Goal: Task Accomplishment & Management: Manage account settings

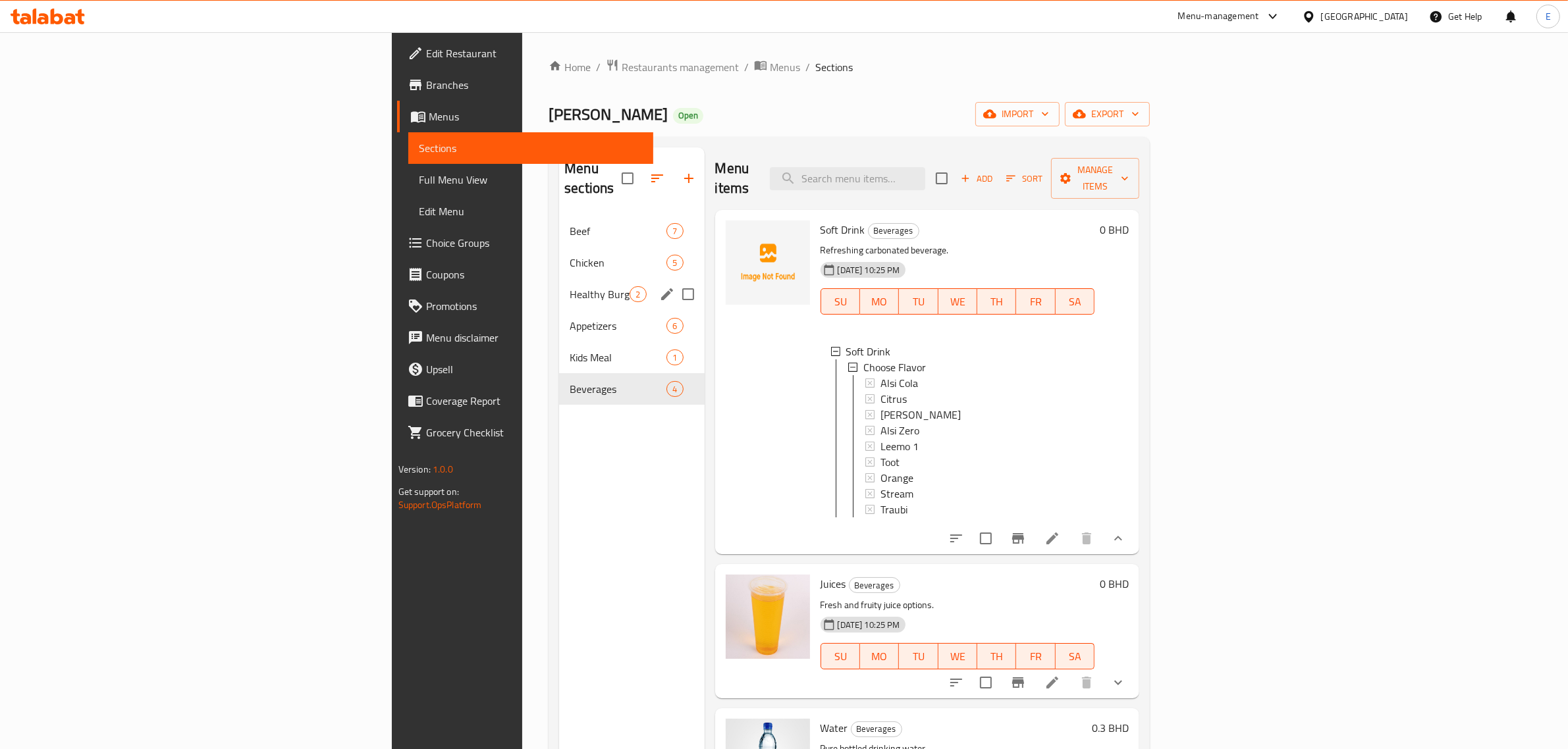
scroll to position [2, 0]
click at [570, 255] on span "Chicken" at bounding box center [599, 262] width 60 height 16
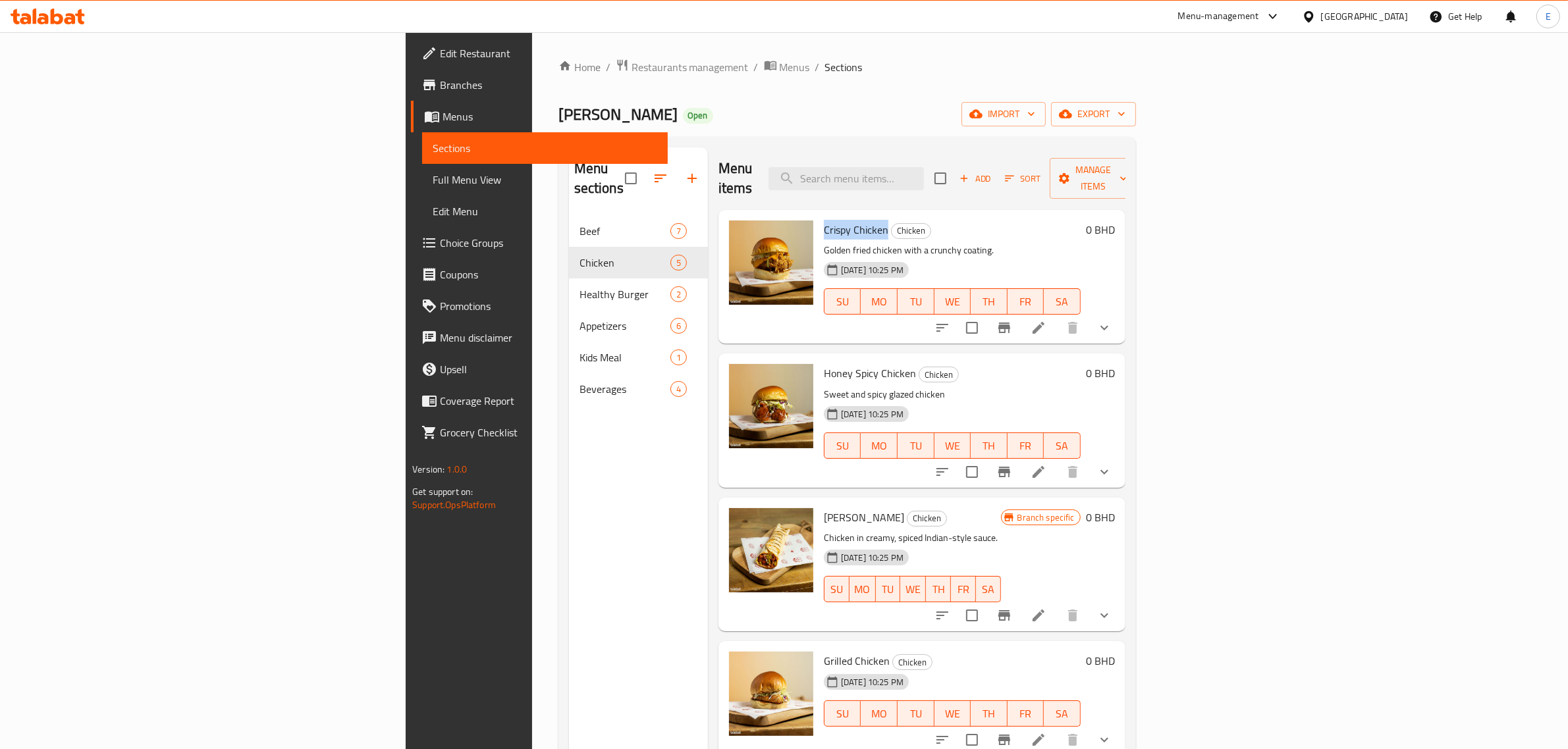
drag, startPoint x: 725, startPoint y: 206, endPoint x: 784, endPoint y: 218, distance: 60.2
click at [819, 218] on div "Crispy Chicken Chicken Golden fried chicken with a crunchy coating. [DATE] 10:2…" at bounding box center [953, 277] width 268 height 123
copy span "Crispy Chicken"
drag, startPoint x: 869, startPoint y: 235, endPoint x: 774, endPoint y: 240, distance: 95.1
click at [819, 240] on div "Crispy Chicken Chicken Golden fried chicken with a crunchy coating. [DATE] 10:2…" at bounding box center [953, 277] width 268 height 123
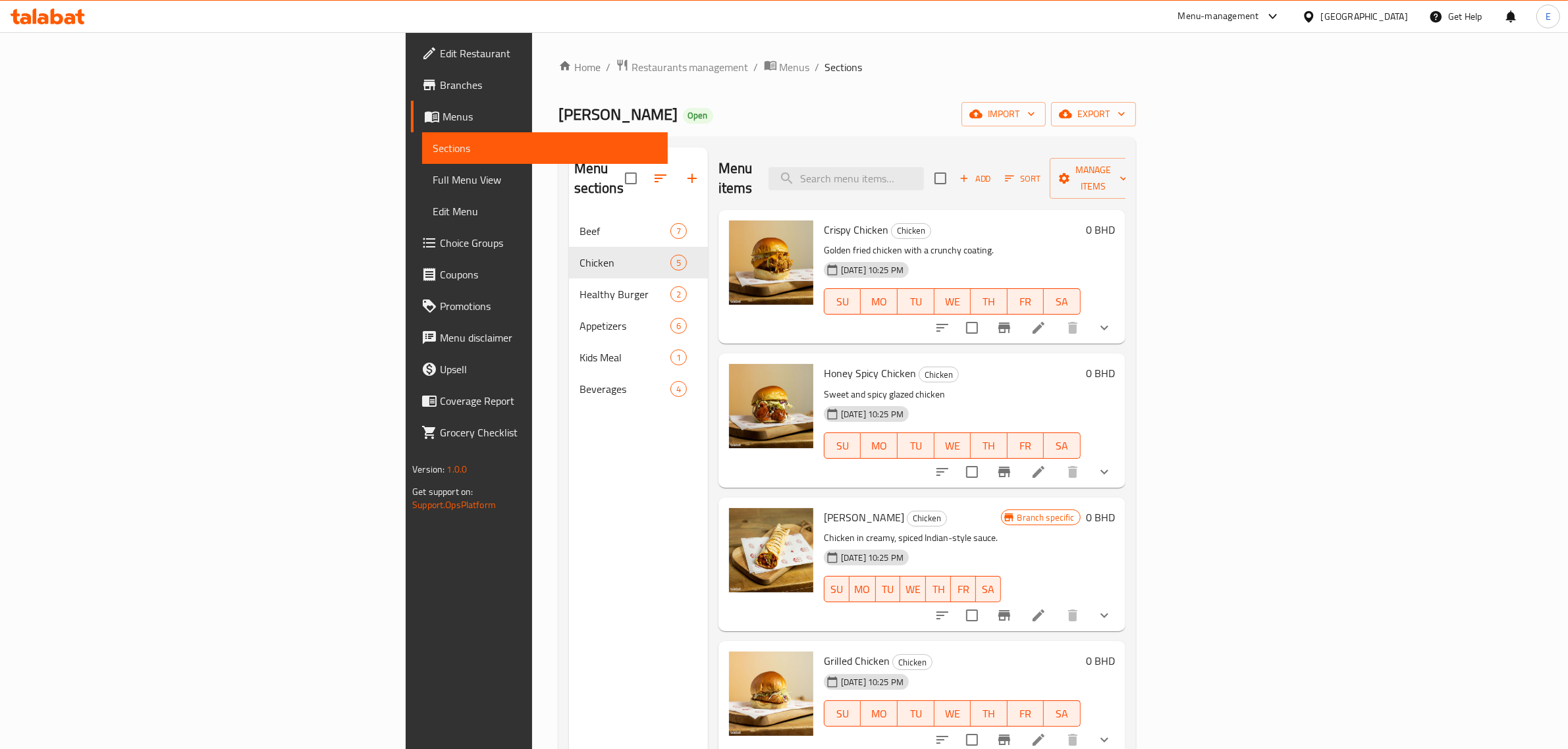
click at [819, 230] on div "Crispy Chicken Chicken Golden fried chicken with a crunchy coating. [DATE] 10:2…" at bounding box center [953, 277] width 268 height 123
drag, startPoint x: 725, startPoint y: 235, endPoint x: 913, endPoint y: 237, distance: 188.0
click at [913, 242] on p "Golden fried chicken with a crunchy coating." at bounding box center [953, 251] width 257 height 17
copy p "Golden fried chicken with a crunchy coating."
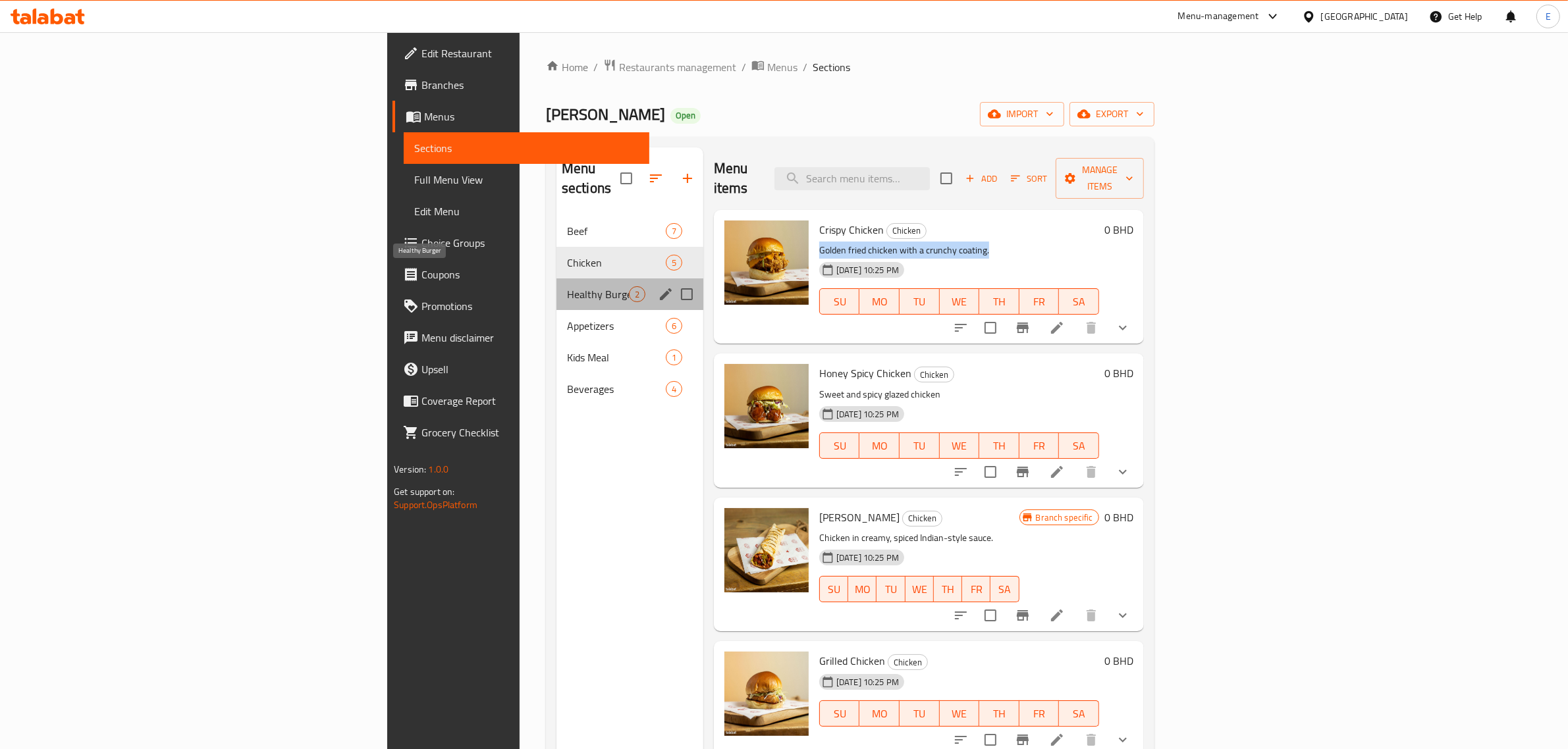
click at [567, 287] on span "Healthy Burger" at bounding box center [598, 294] width 62 height 16
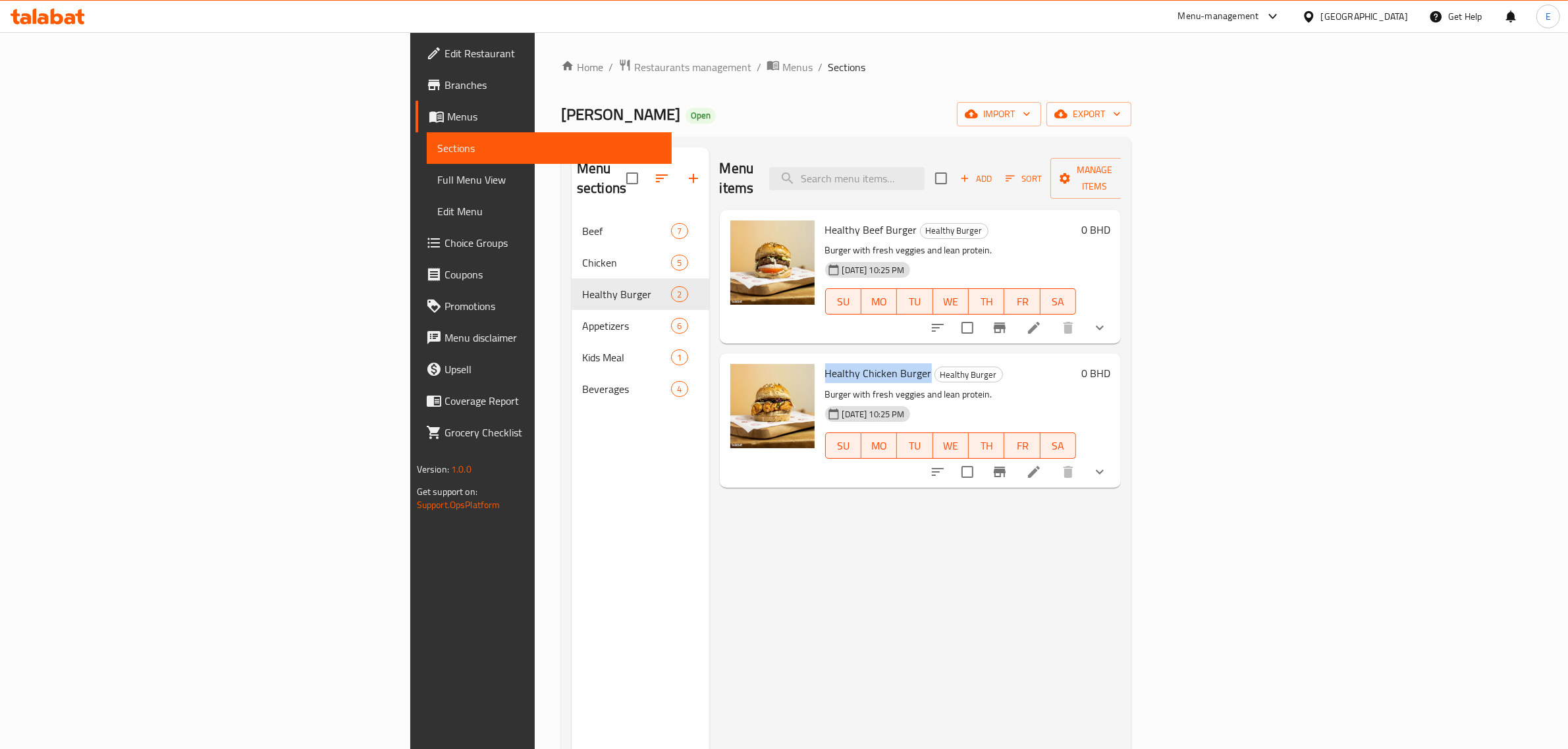
drag, startPoint x: 734, startPoint y: 352, endPoint x: 828, endPoint y: 368, distance: 95.4
click at [825, 363] on span "Healthy Chicken Burger" at bounding box center [878, 373] width 107 height 20
copy span "Healthy Chicken Burger"
drag, startPoint x: 722, startPoint y: 375, endPoint x: 920, endPoint y: 375, distance: 198.0
click at [913, 387] on p "Burger with fresh veggies and lean protein." at bounding box center [950, 395] width 252 height 17
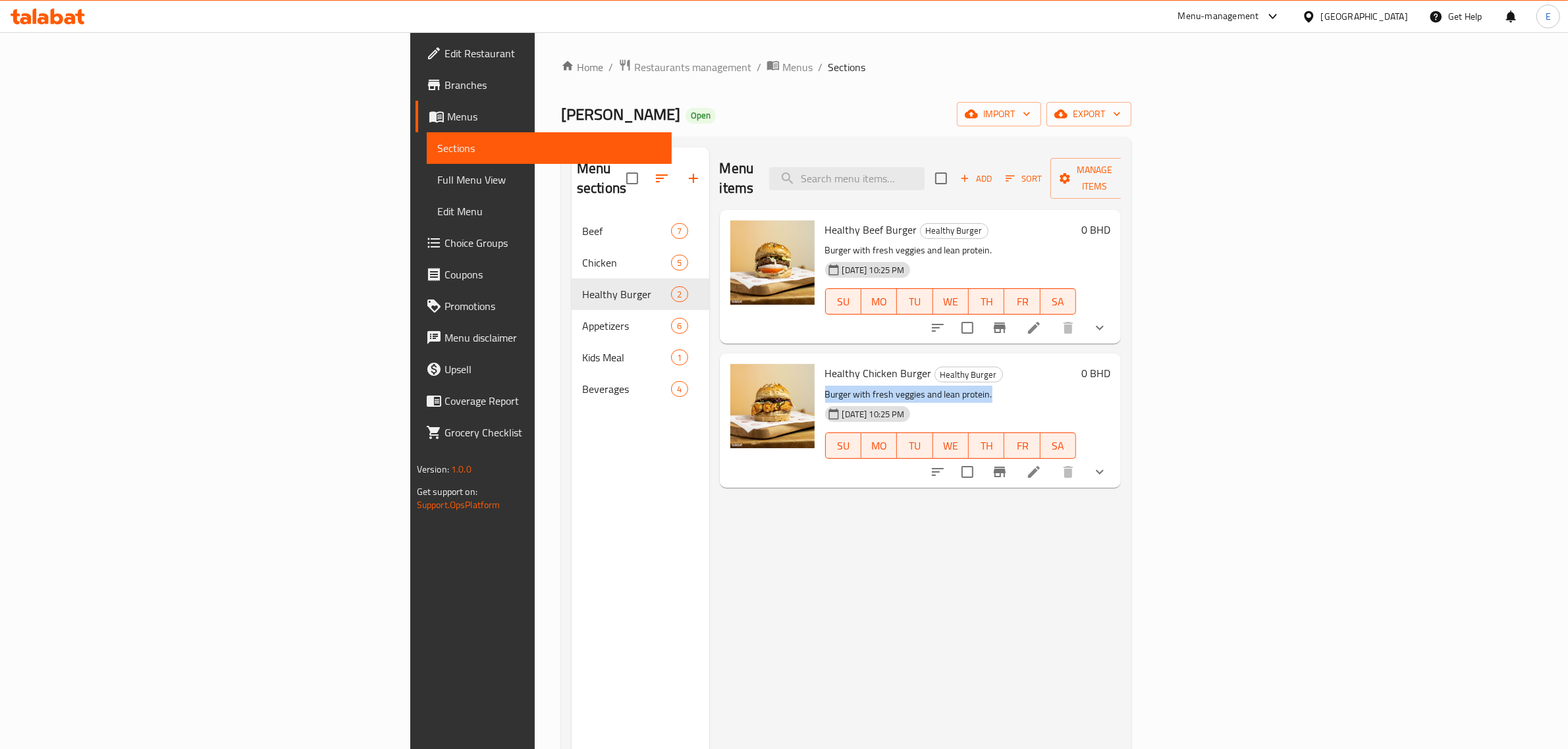
copy p "Burger with fresh veggies and lean protein."
drag, startPoint x: 719, startPoint y: 355, endPoint x: 821, endPoint y: 360, distance: 102.1
click at [823, 361] on div "Healthy Chicken Burger Healthy Burger Burger with fresh veggies and lean protei…" at bounding box center [950, 420] width 262 height 123
copy span "Healthy Chicken [PERSON_NAME]"
click at [825, 363] on span "Healthy Chicken Burger" at bounding box center [878, 373] width 107 height 20
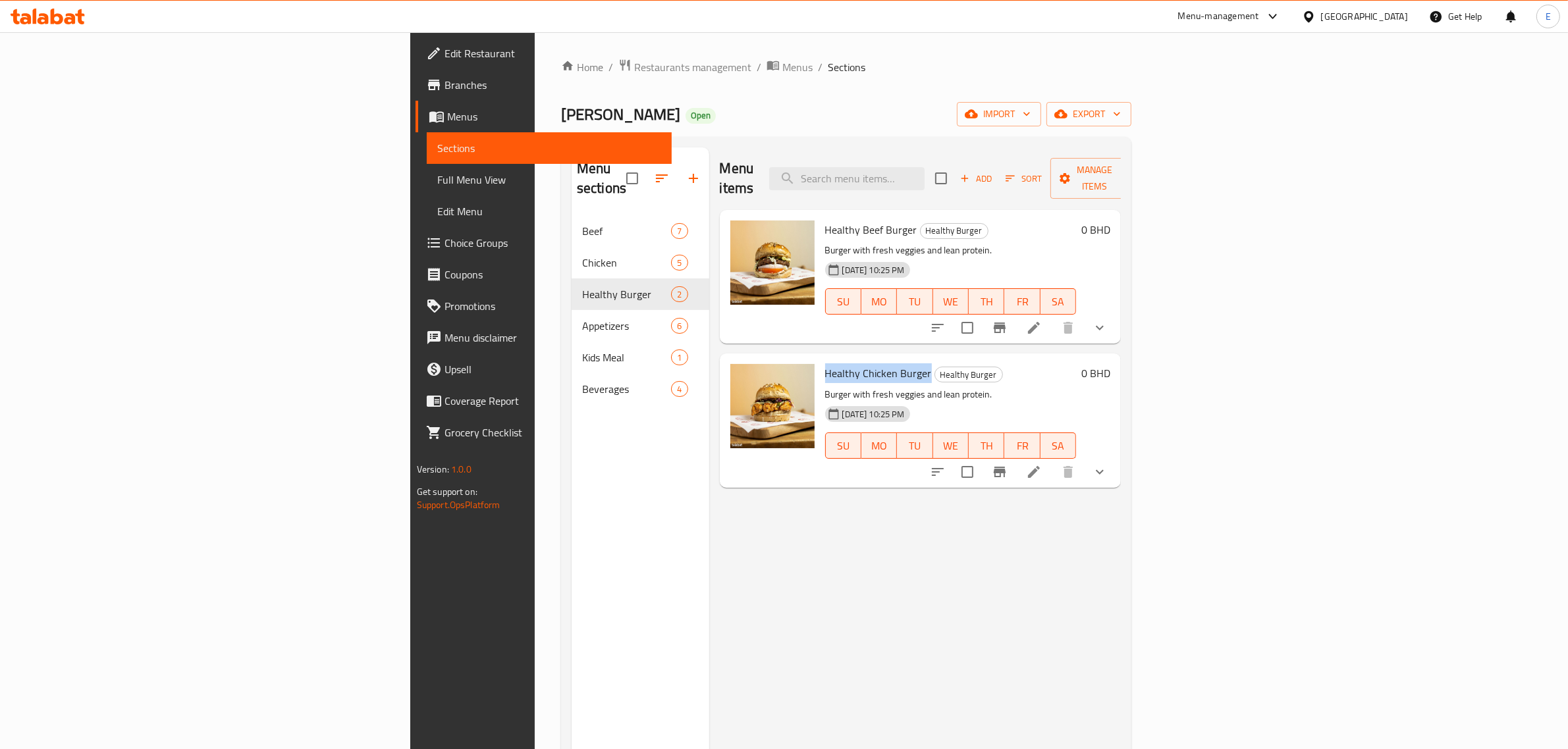
drag, startPoint x: 825, startPoint y: 351, endPoint x: 716, endPoint y: 355, distance: 109.1
click at [820, 358] on div "Healthy Chicken Burger Healthy Burger Burger with fresh veggies and lean protei…" at bounding box center [950, 420] width 262 height 123
copy span "Healthy Chicken Burger"
click at [1108, 464] on icon "show more" at bounding box center [1099, 472] width 16 height 16
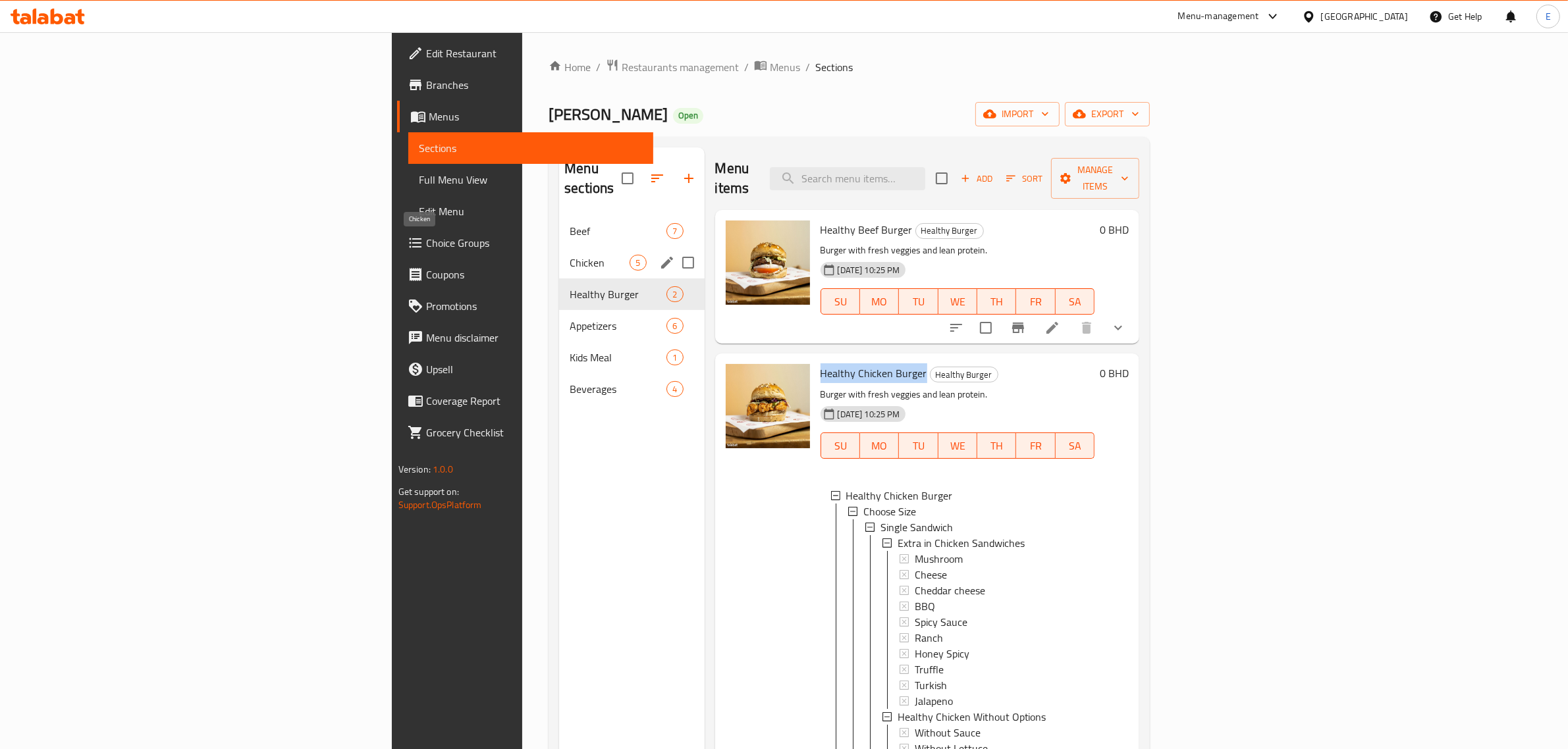
click at [570, 255] on span "Chicken" at bounding box center [599, 262] width 60 height 16
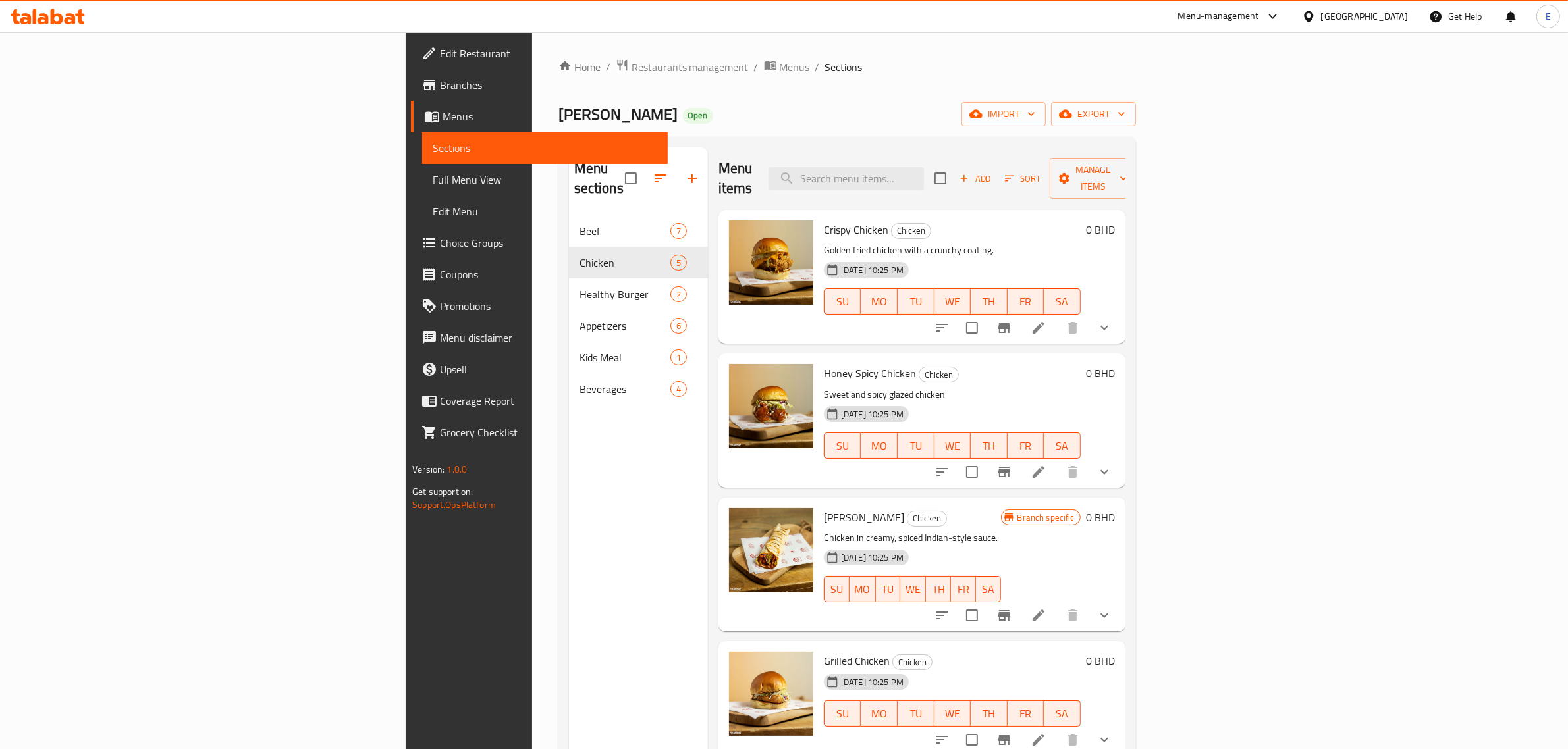
click at [1112, 320] on icon "show more" at bounding box center [1104, 328] width 16 height 16
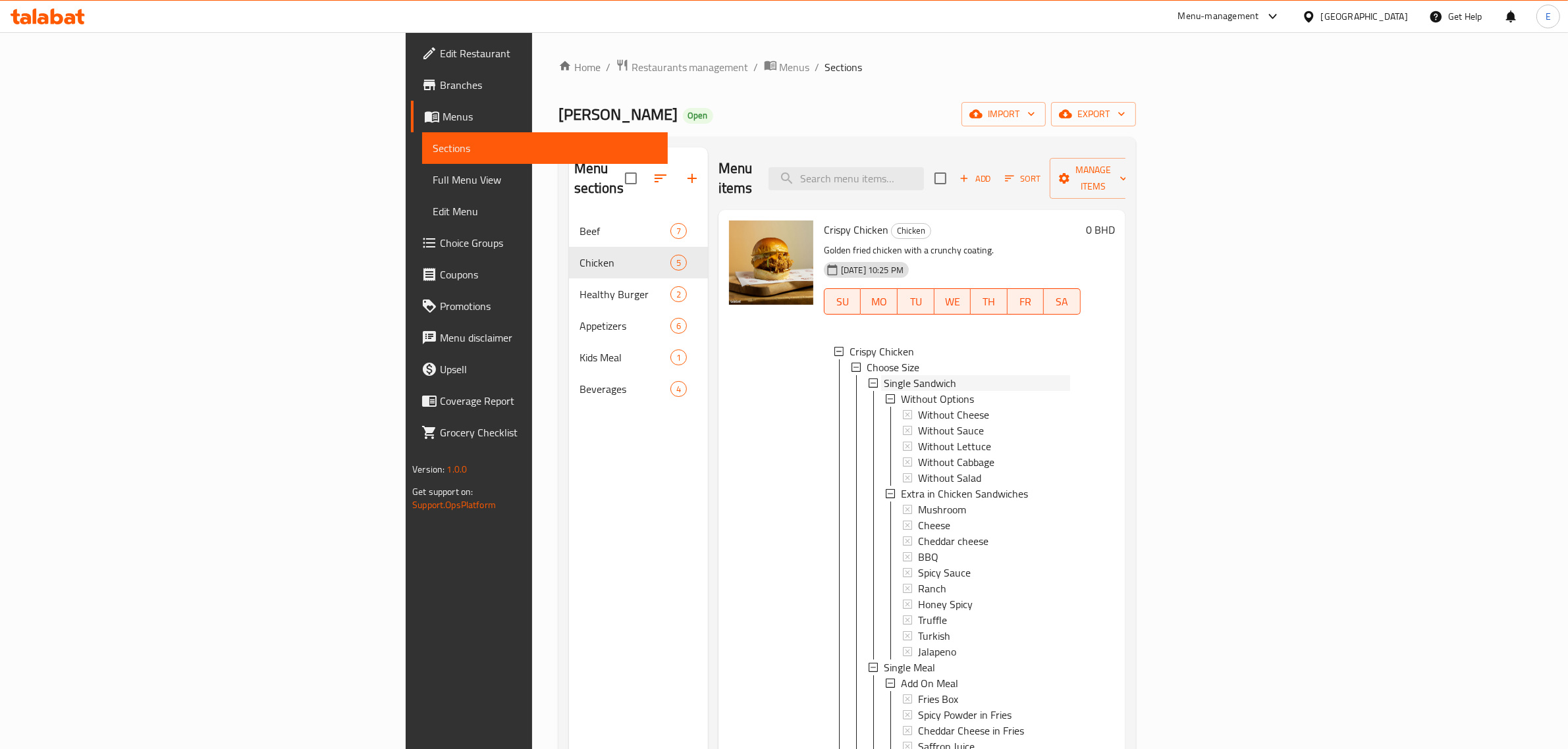
click at [884, 375] on div "Single Sandwich" at bounding box center [977, 383] width 187 height 16
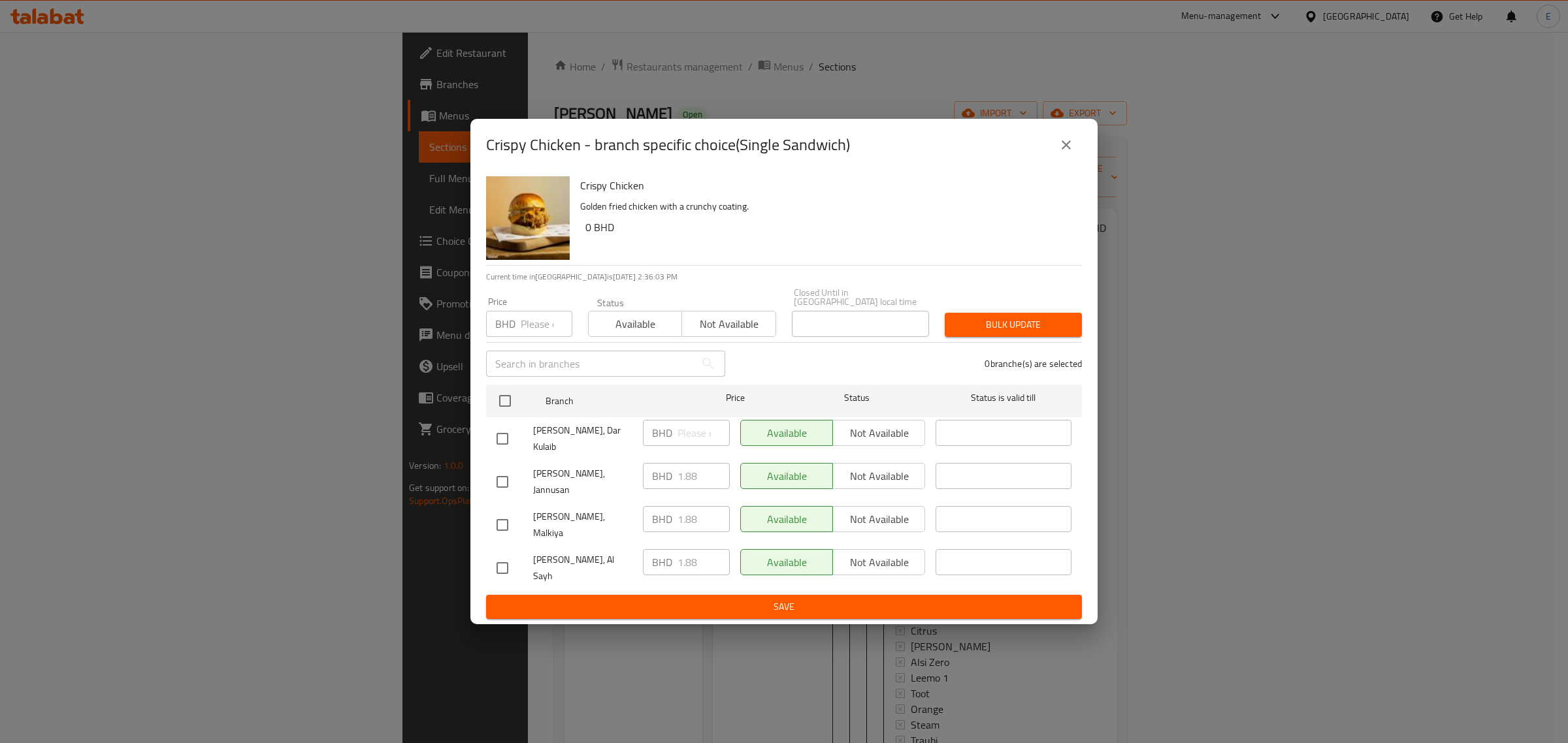
click at [632, 470] on div "[PERSON_NAME], Jannusan BHD 1.88 ​ Available Not available ​" at bounding box center [784, 482] width 586 height 49
click at [495, 609] on div "Crispy Chicken - branch specific choice(Single Sandwich) Crispy Chicken Golden …" at bounding box center [784, 372] width 1568 height 743
click at [1070, 153] on icon "close" at bounding box center [1066, 145] width 16 height 16
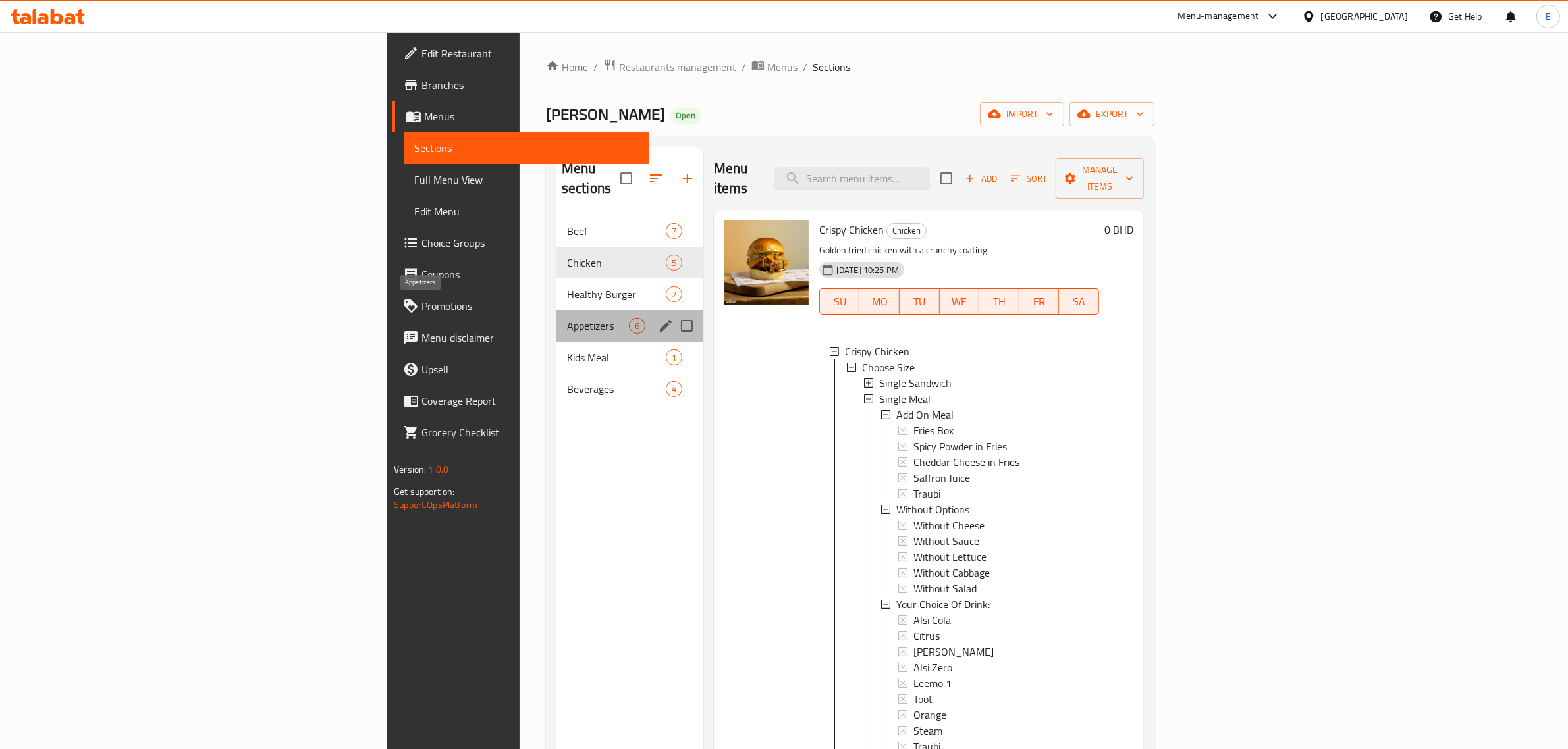
drag, startPoint x: 362, startPoint y: 303, endPoint x: 364, endPoint y: 310, distance: 7.3
click at [567, 318] on span "Appetizers" at bounding box center [598, 326] width 62 height 16
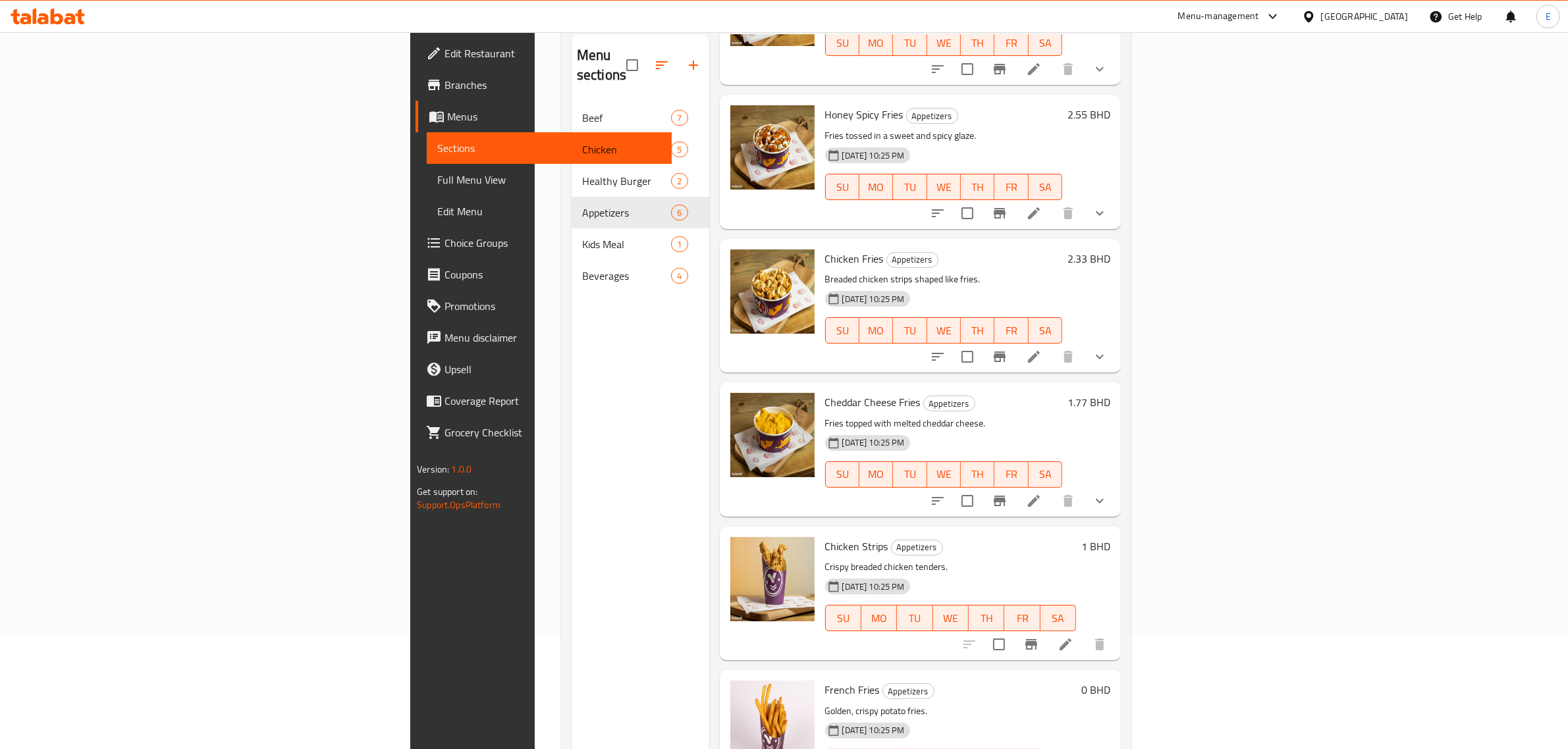
scroll to position [185, 0]
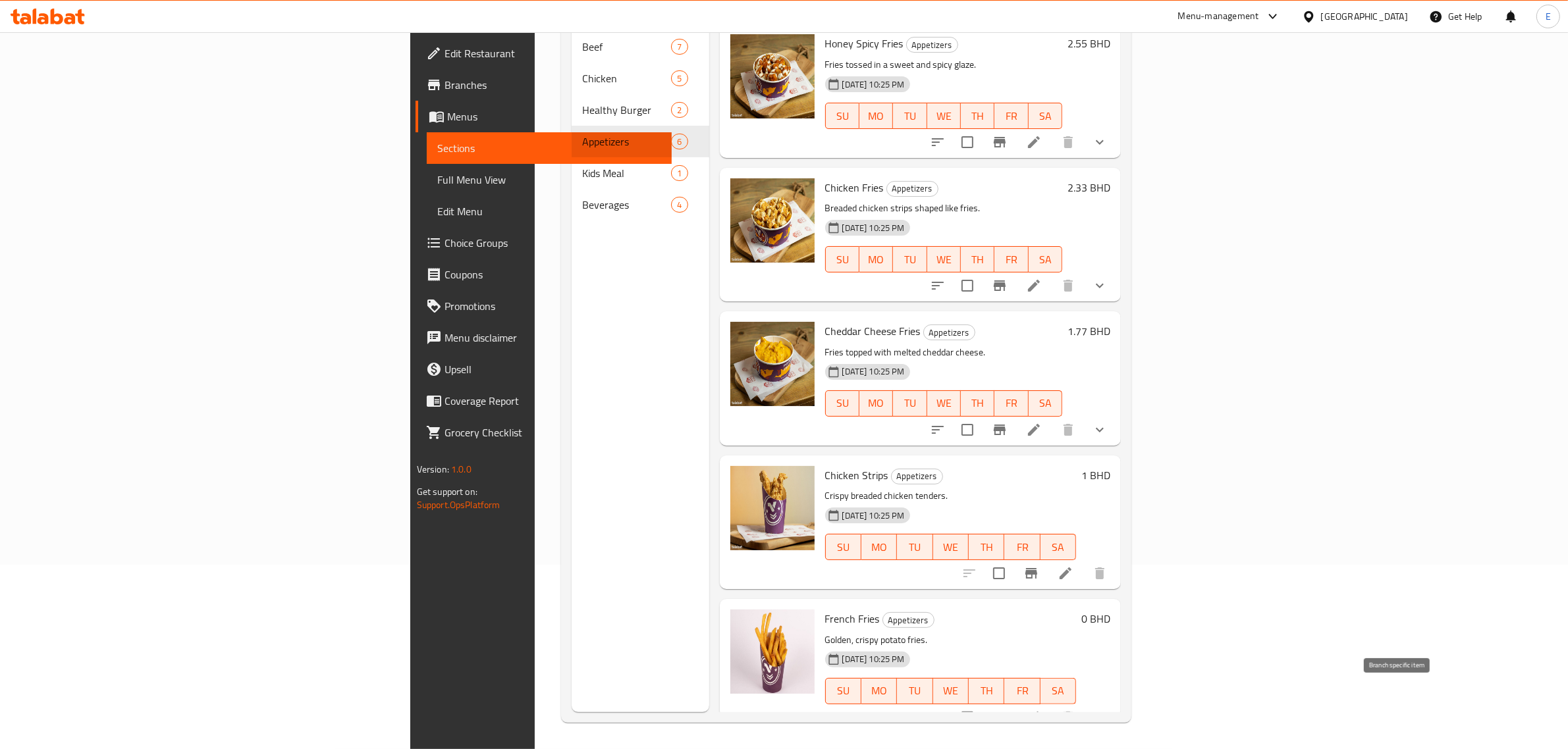
click at [1015, 702] on button "Branch-specific-item" at bounding box center [999, 717] width 31 height 31
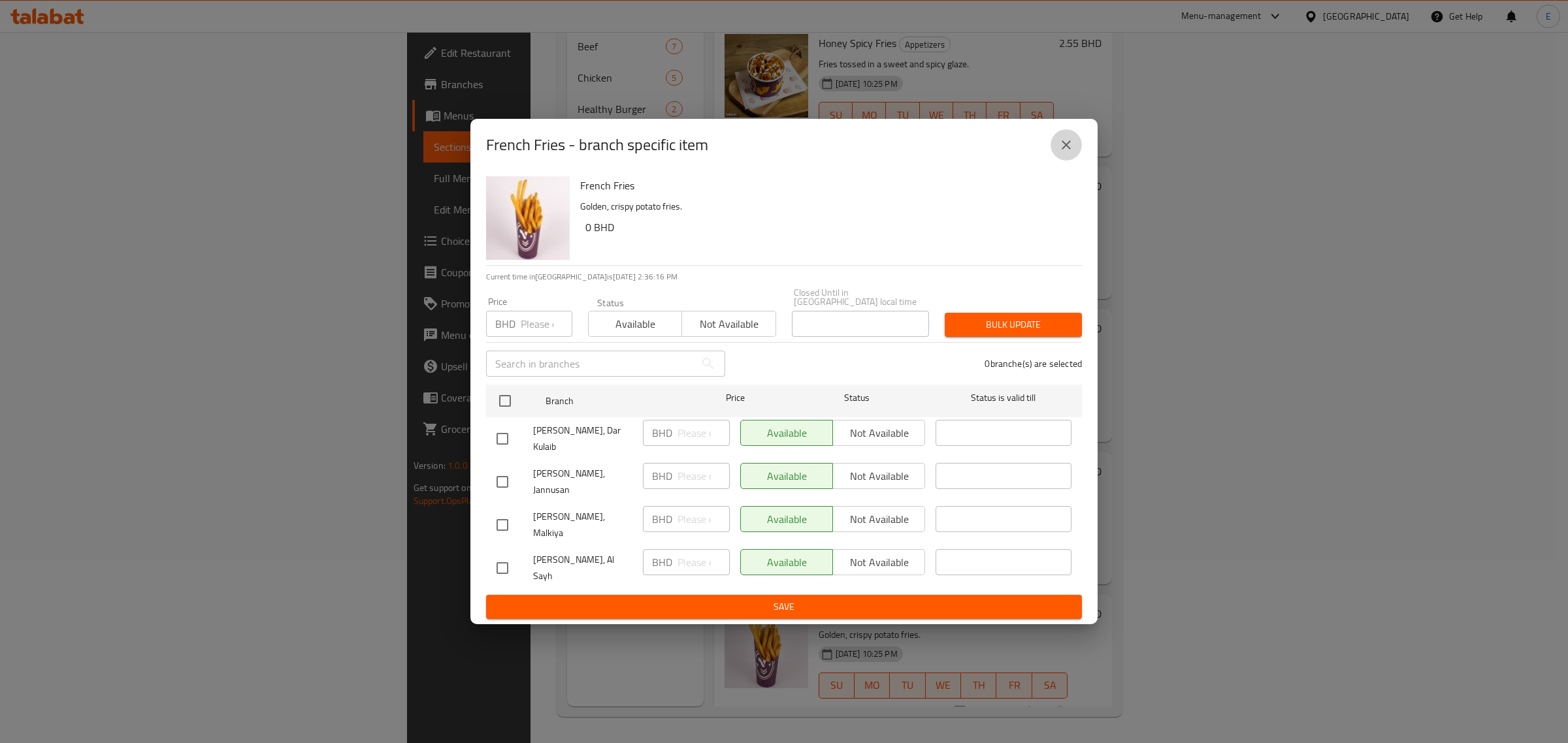
drag, startPoint x: 1073, startPoint y: 168, endPoint x: 1193, endPoint y: 328, distance: 200.0
click at [1070, 153] on icon "close" at bounding box center [1066, 145] width 16 height 16
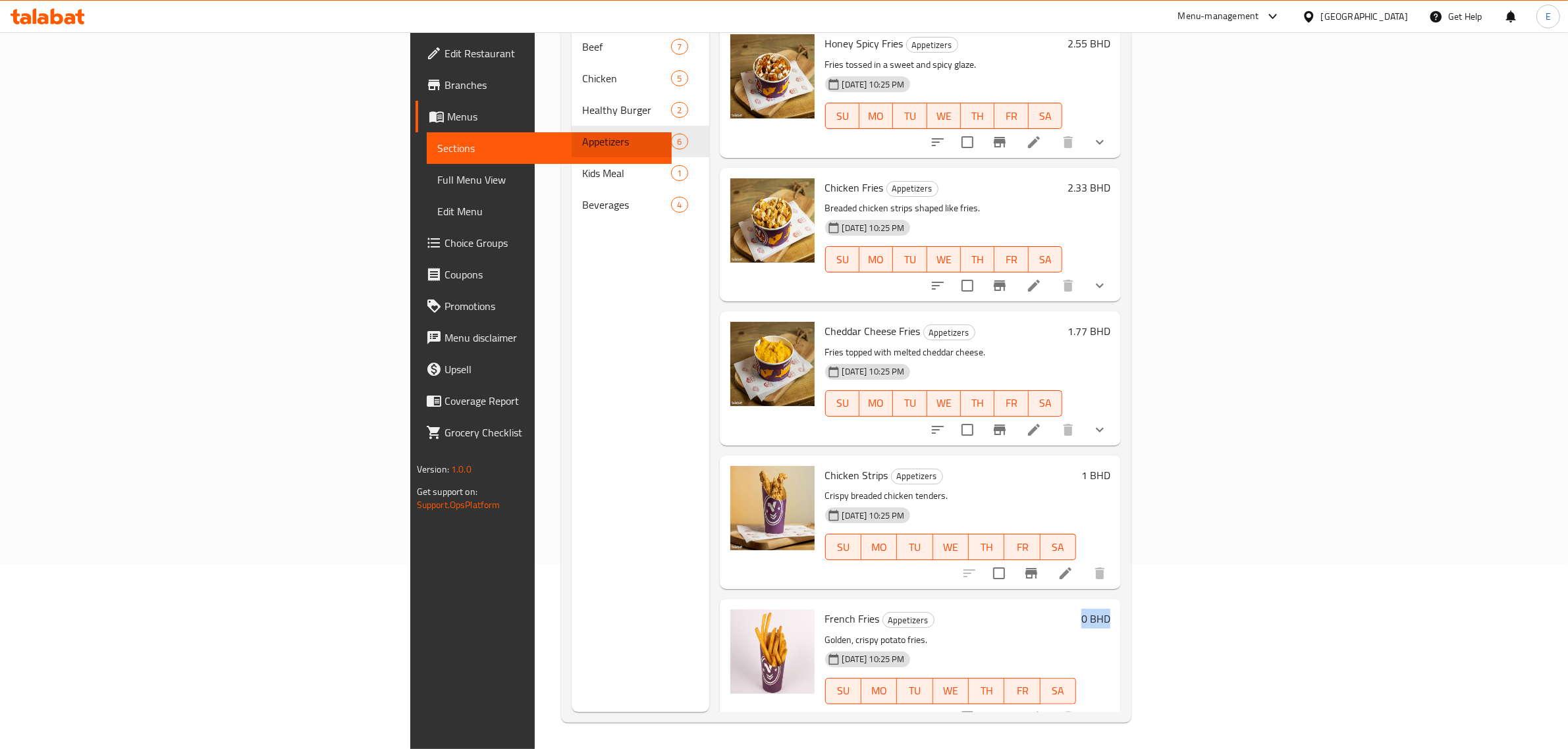
drag, startPoint x: 1511, startPoint y: 695, endPoint x: 1502, endPoint y: 692, distance: 9.5
click at [1122, 692] on div "French Fries Appetizers Golden, crispy potato fries. [DATE] 10:25 PM SU MO TU W…" at bounding box center [920, 666] width 401 height 134
click at [1108, 710] on icon "show more" at bounding box center [1099, 718] width 16 height 16
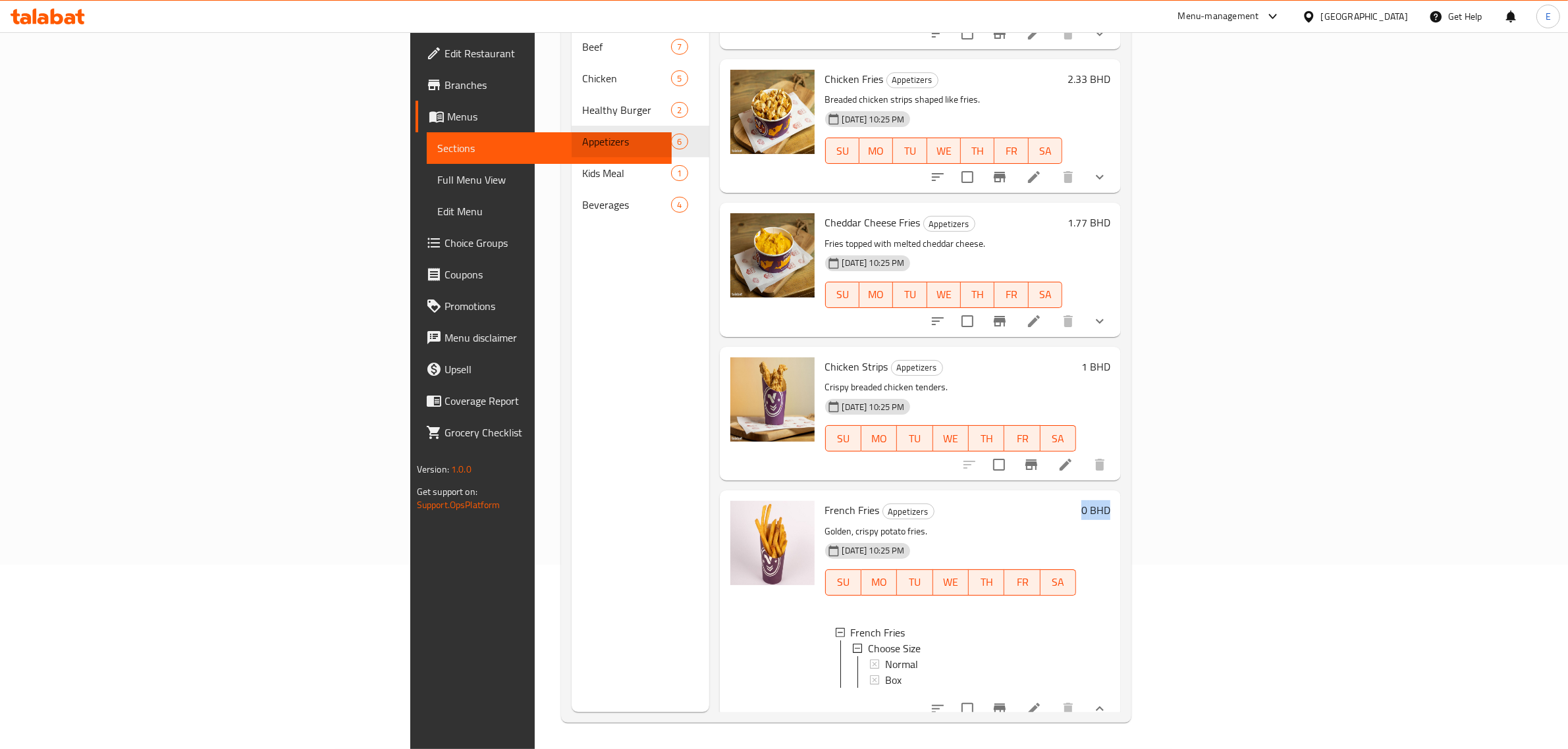
scroll to position [258, 0]
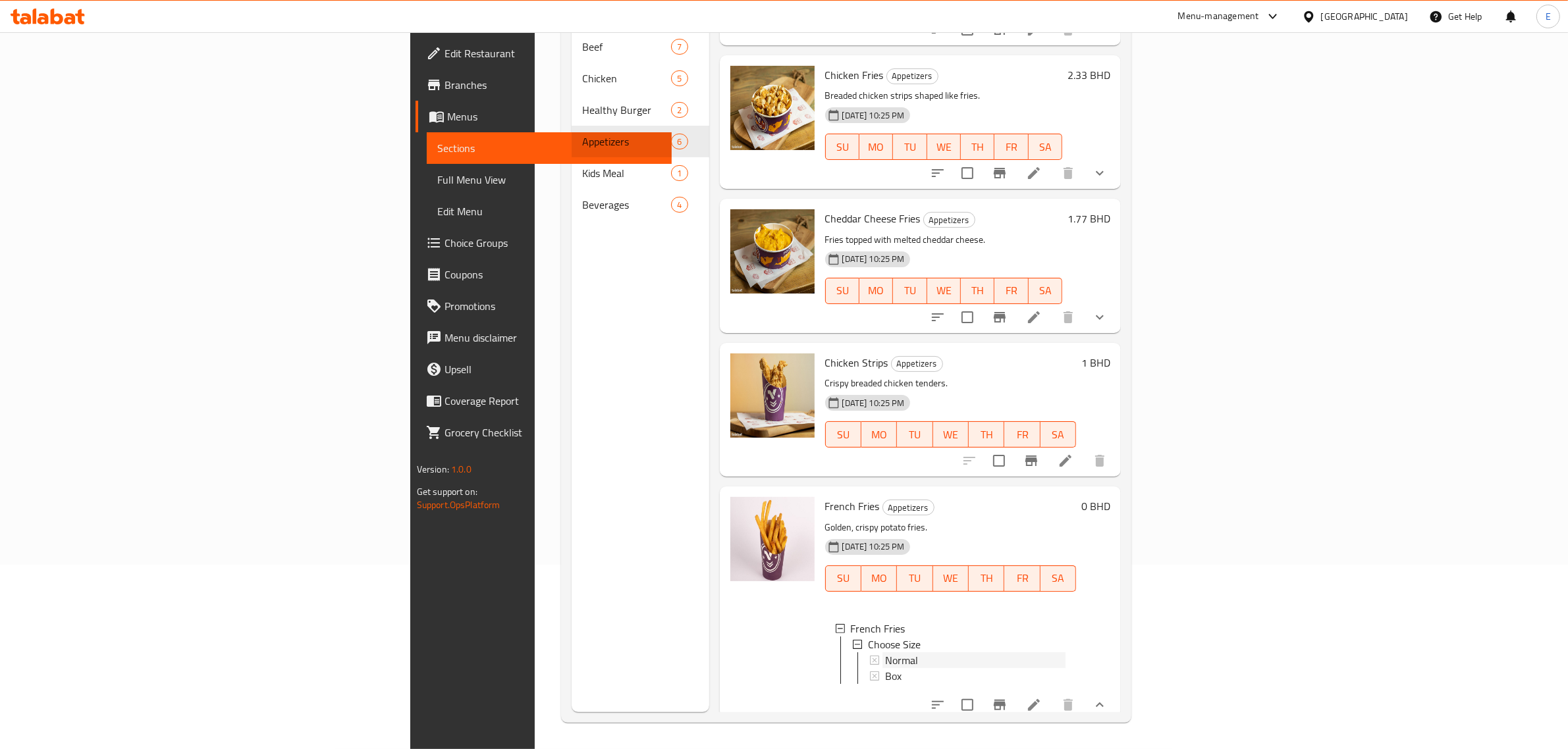
click at [885, 653] on span "Normal" at bounding box center [901, 660] width 33 height 16
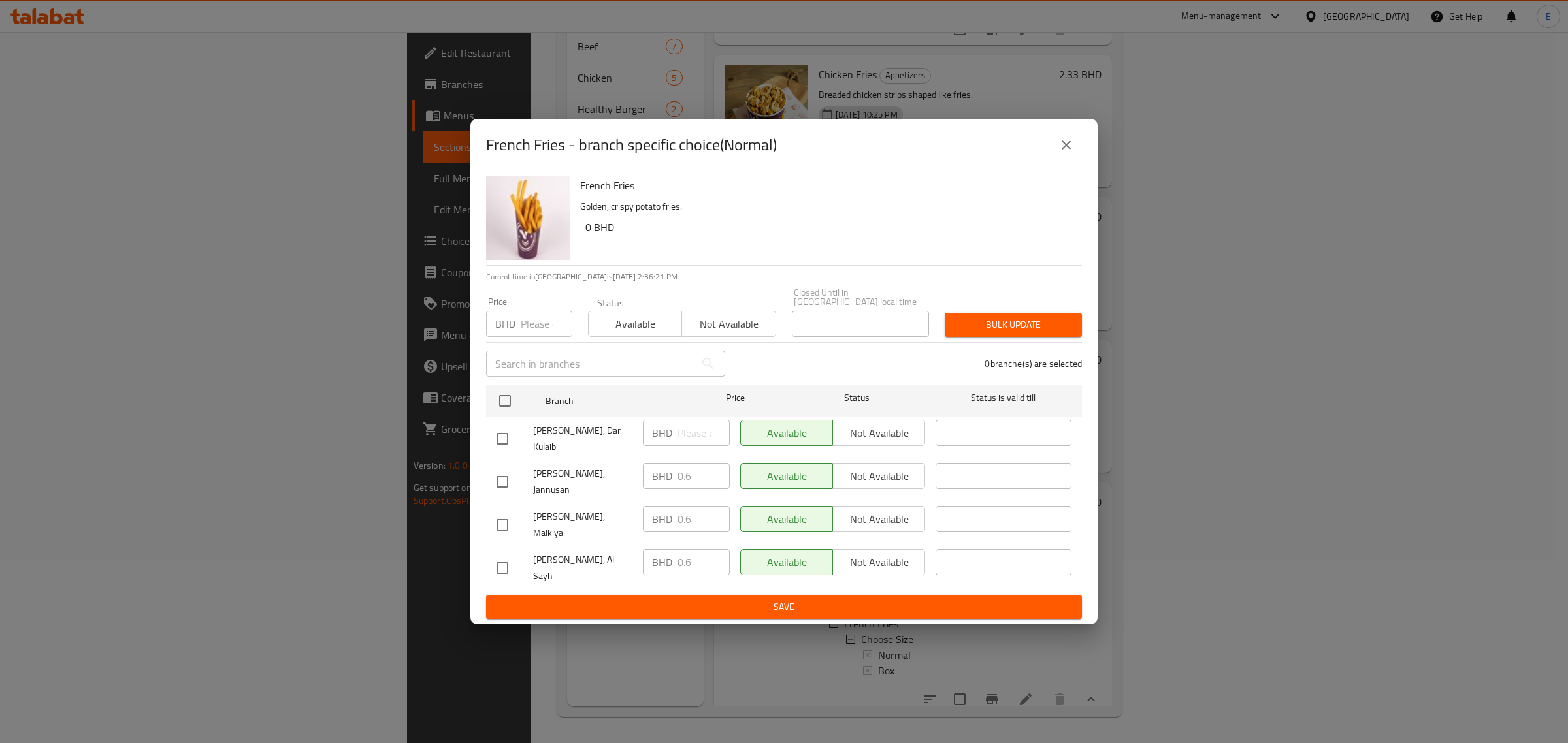
click at [613, 482] on div "[PERSON_NAME], Jannusan BHD 0.6 ​ Available Not available ​" at bounding box center [784, 482] width 586 height 49
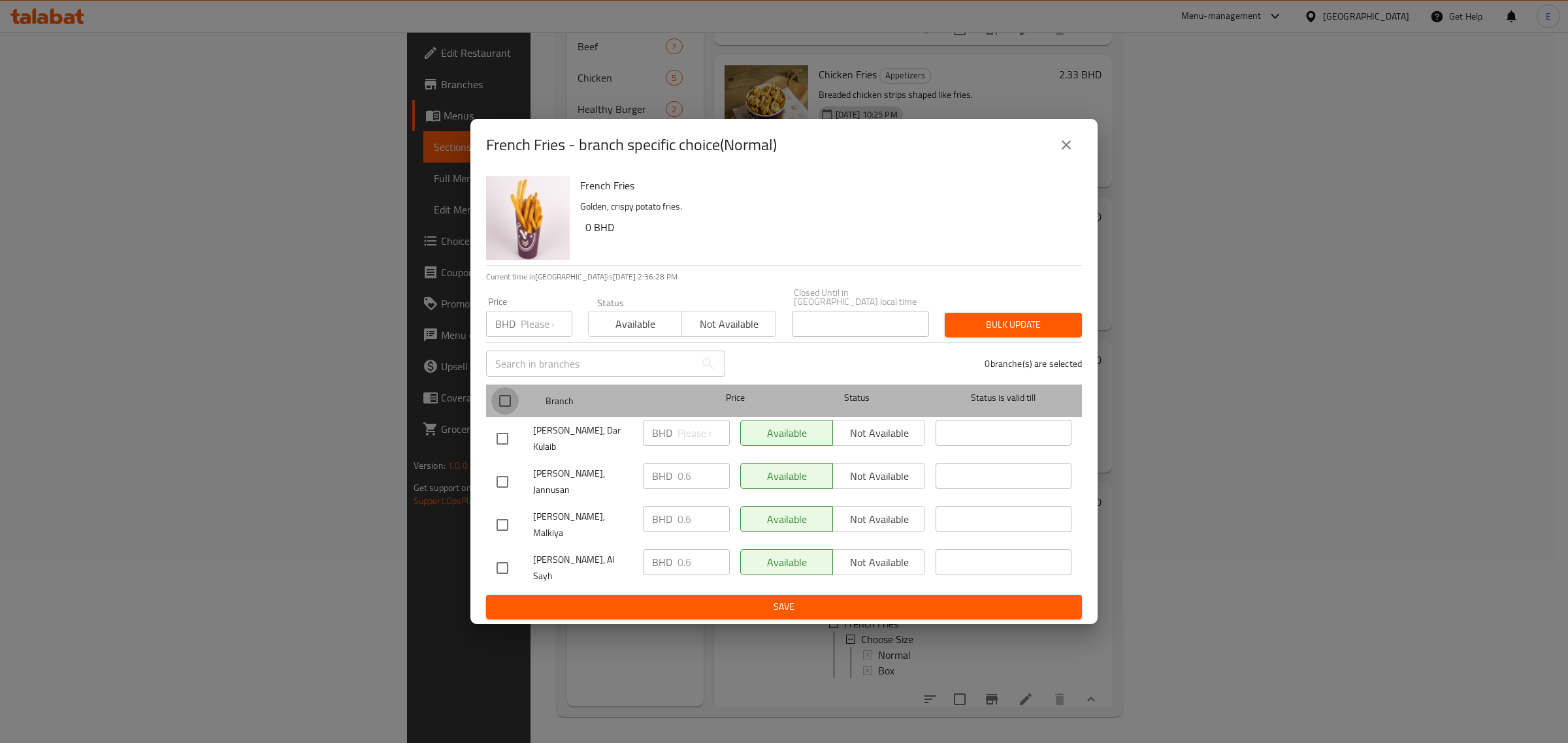
drag, startPoint x: 507, startPoint y: 417, endPoint x: 514, endPoint y: 396, distance: 22.1
click at [507, 415] on input "checkbox" at bounding box center [505, 401] width 27 height 27
checkbox input "true"
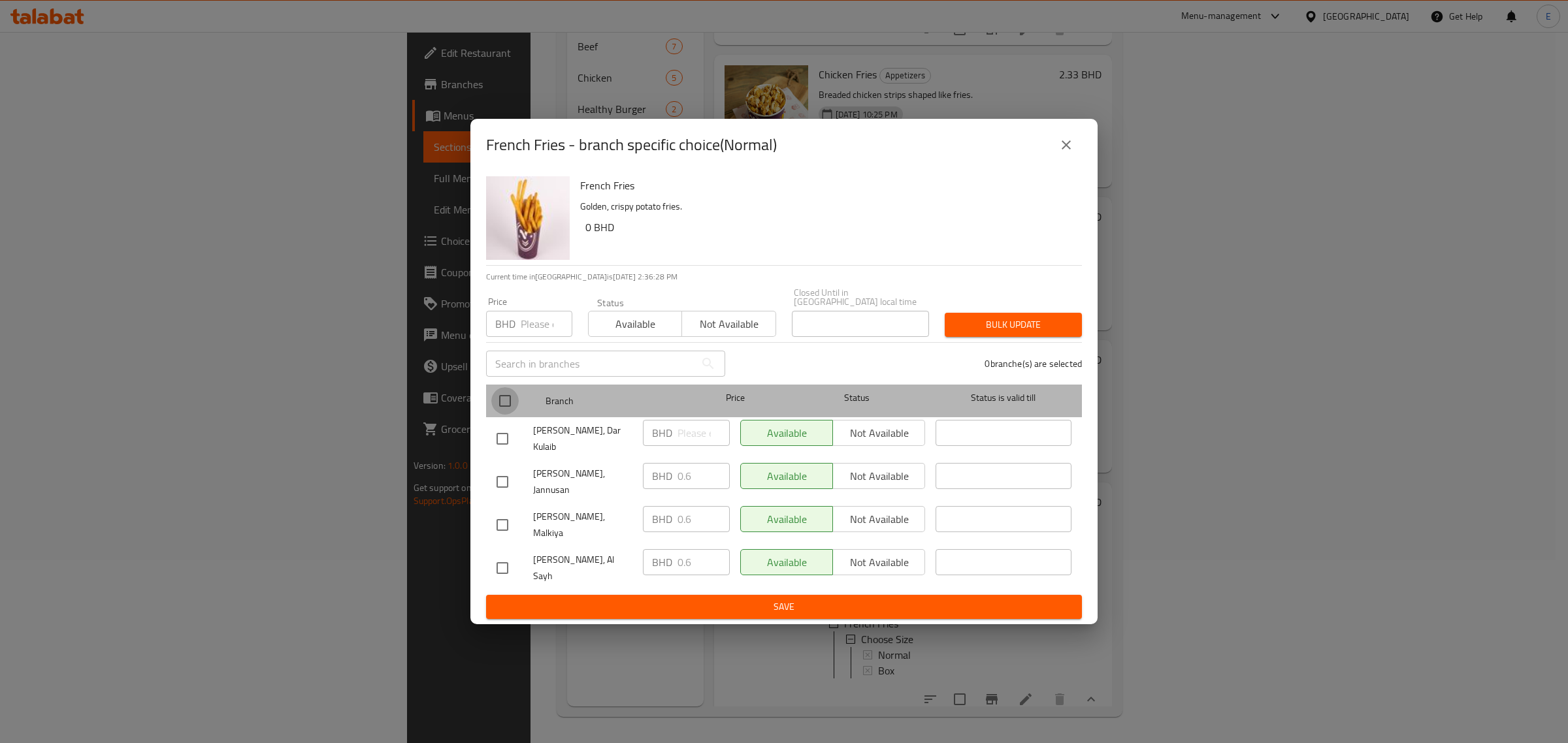
checkbox input "true"
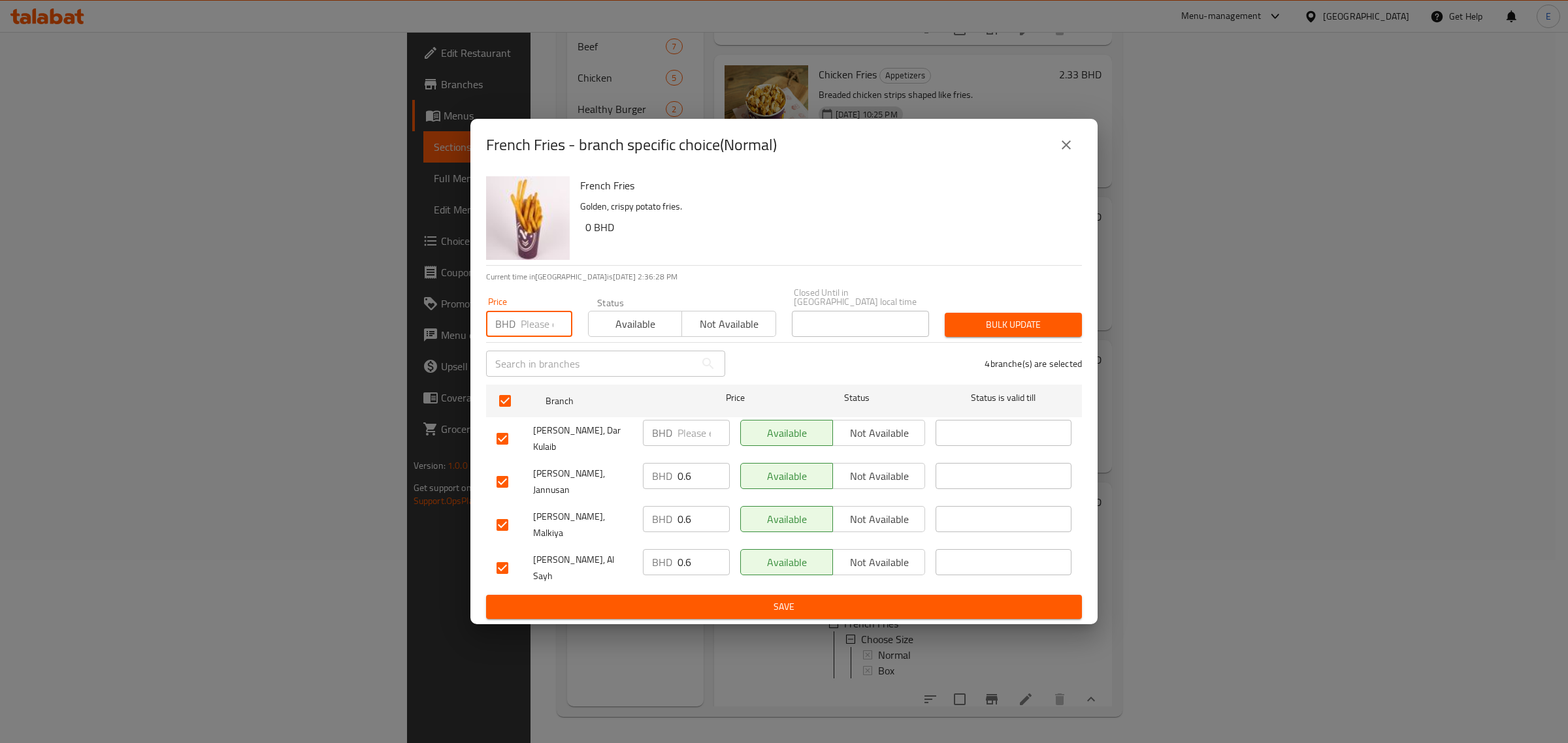
drag, startPoint x: 539, startPoint y: 342, endPoint x: 517, endPoint y: 384, distance: 47.4
click at [539, 337] on input "number" at bounding box center [547, 324] width 52 height 26
type input "0.6"
click at [1041, 333] on span "Bulk update" at bounding box center [1013, 325] width 116 height 17
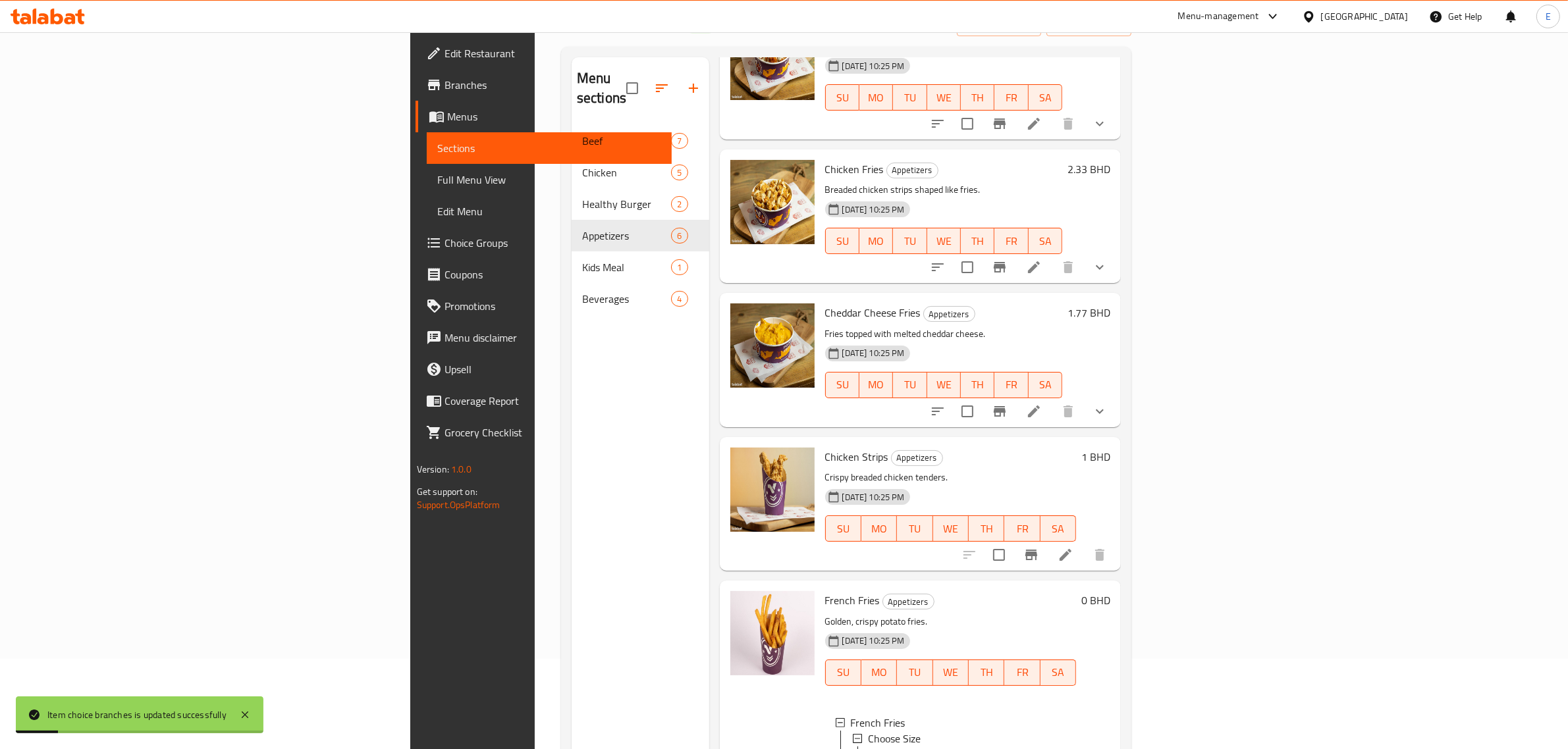
scroll to position [185, 0]
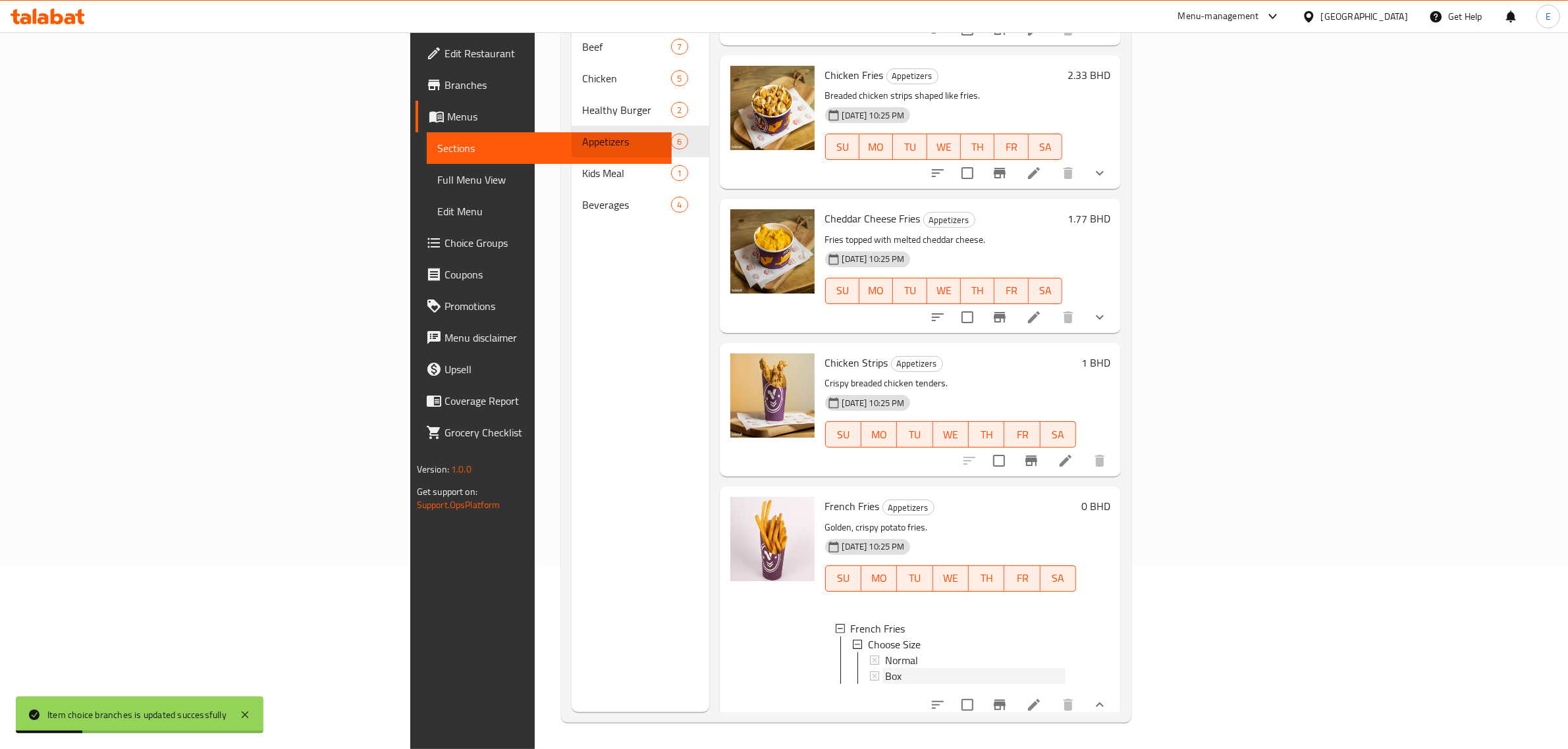
click at [885, 668] on span "Box" at bounding box center [894, 676] width 17 height 16
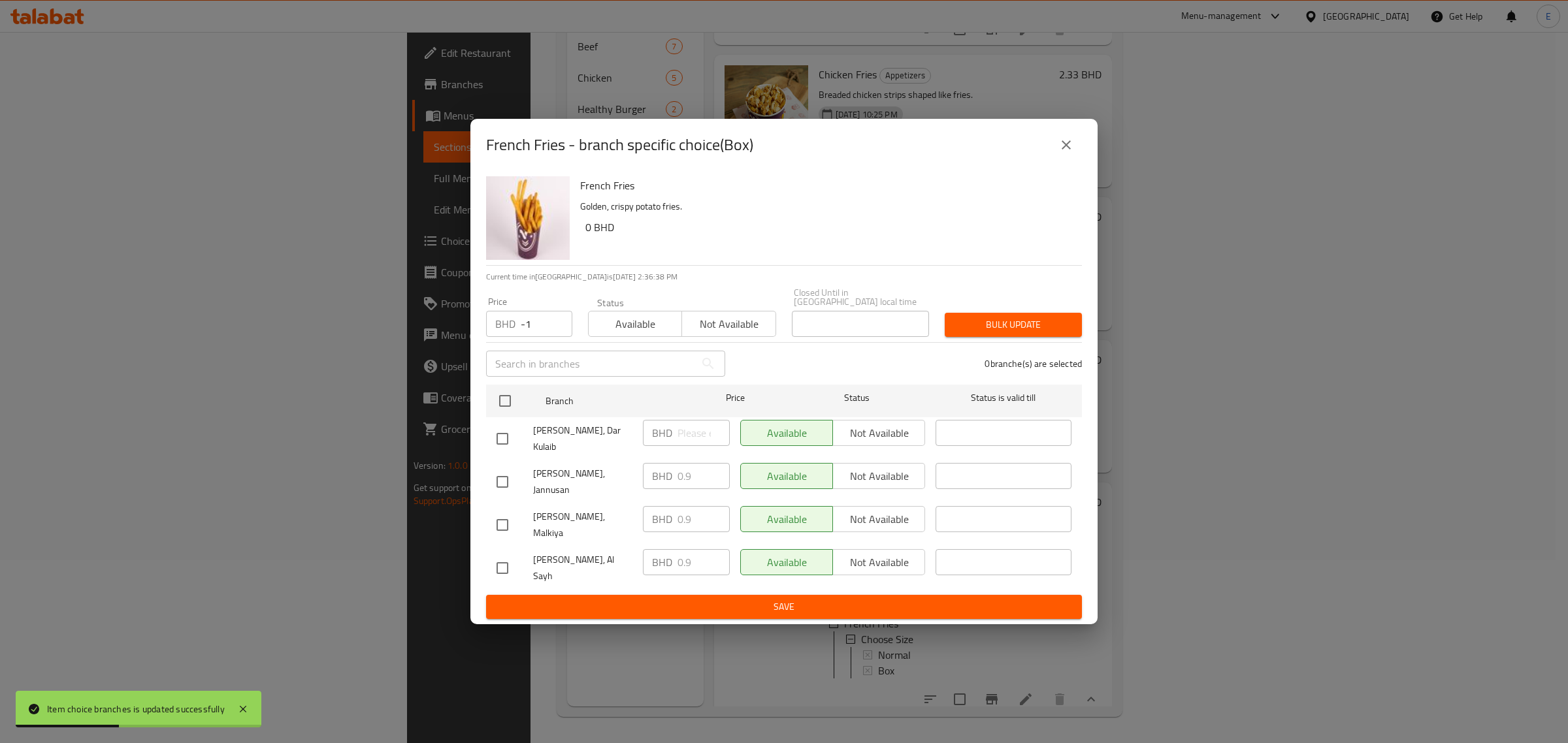
type input "-1"
click at [551, 337] on input "-1" at bounding box center [547, 324] width 52 height 26
drag, startPoint x: 537, startPoint y: 343, endPoint x: 466, endPoint y: 337, distance: 71.3
click at [477, 337] on div "French Fries Golden, crispy potato fries. 0 BHD Current time in [GEOGRAPHIC_DAT…" at bounding box center [784, 398] width 627 height 453
type input "0.9"
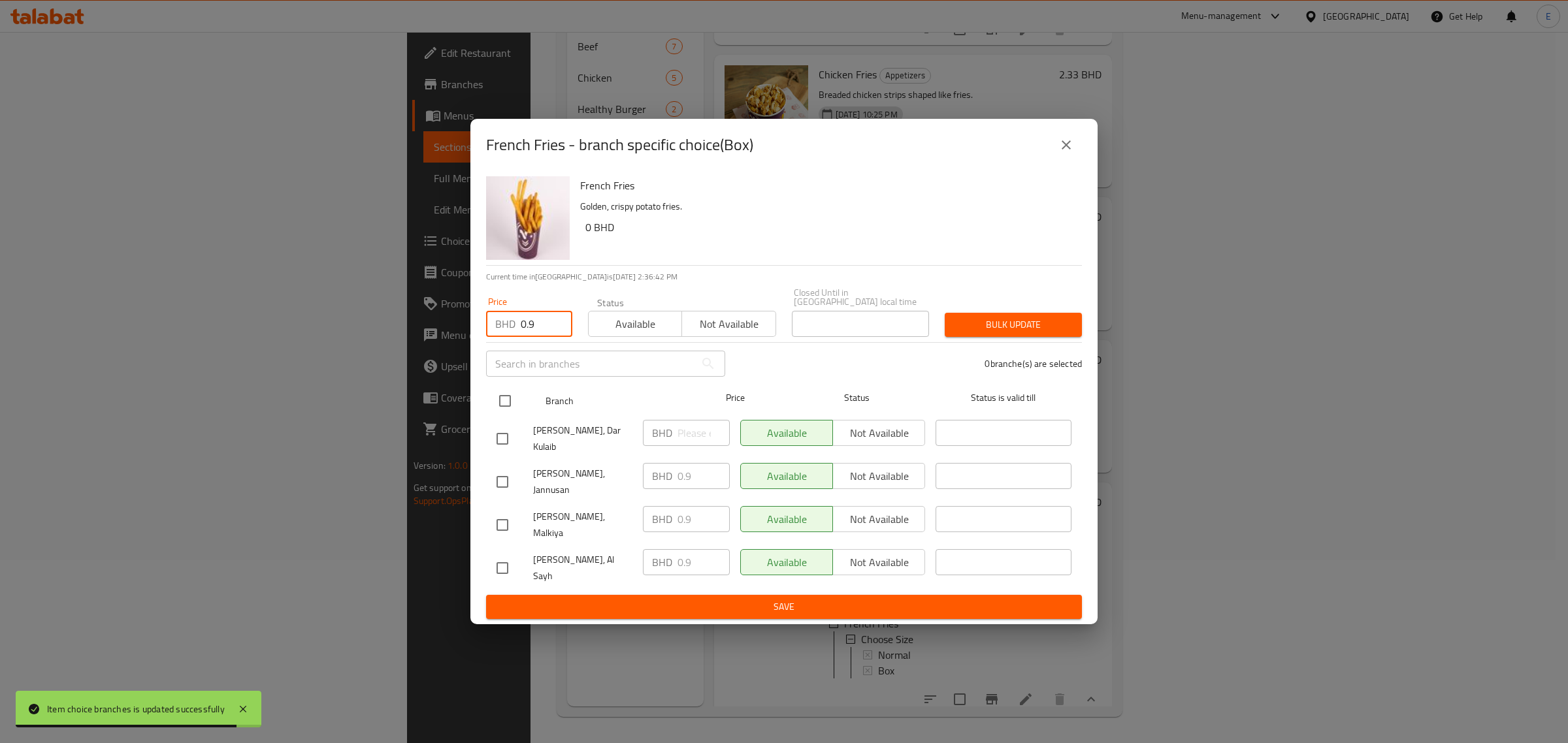
click at [511, 415] on input "checkbox" at bounding box center [505, 401] width 27 height 27
checkbox input "true"
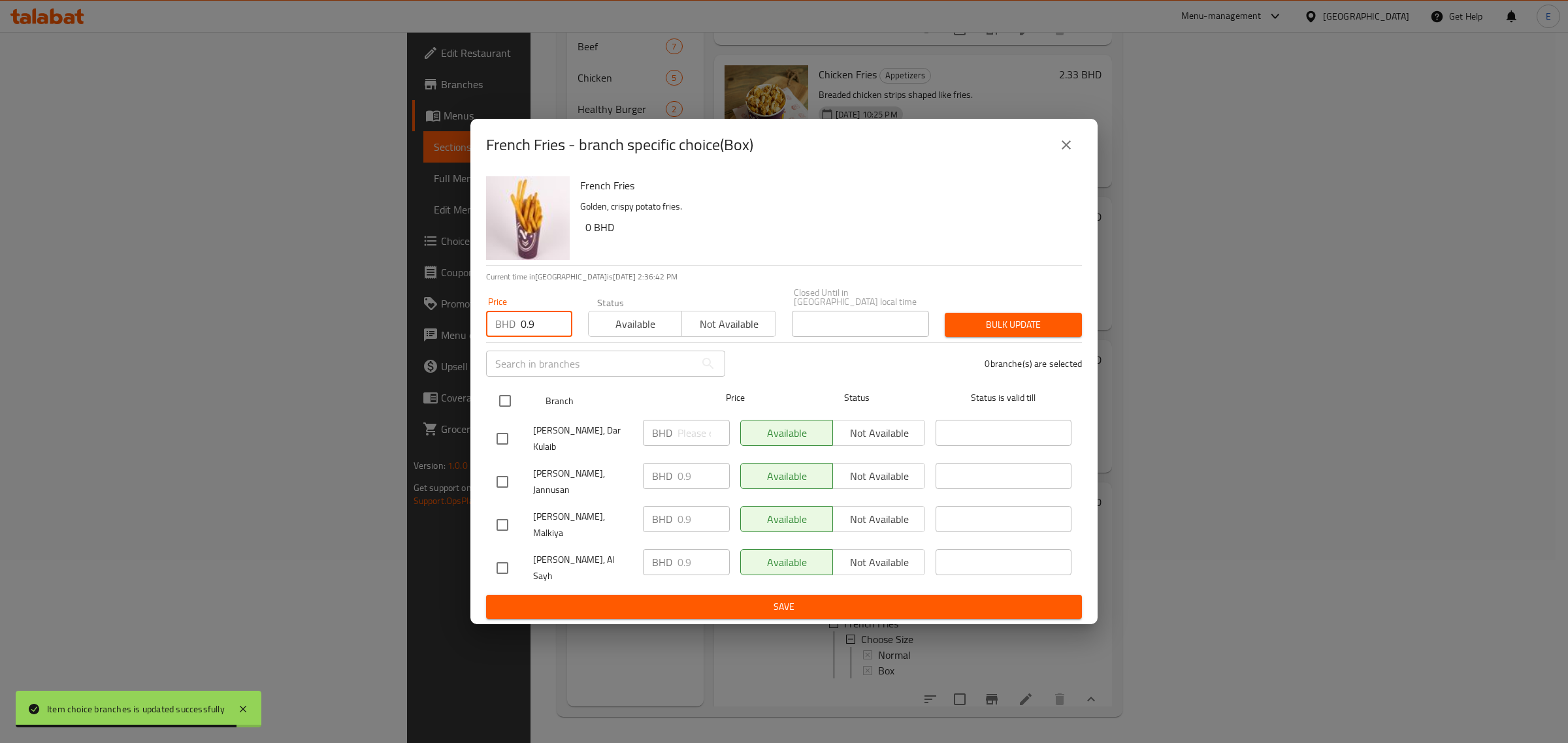
checkbox input "true"
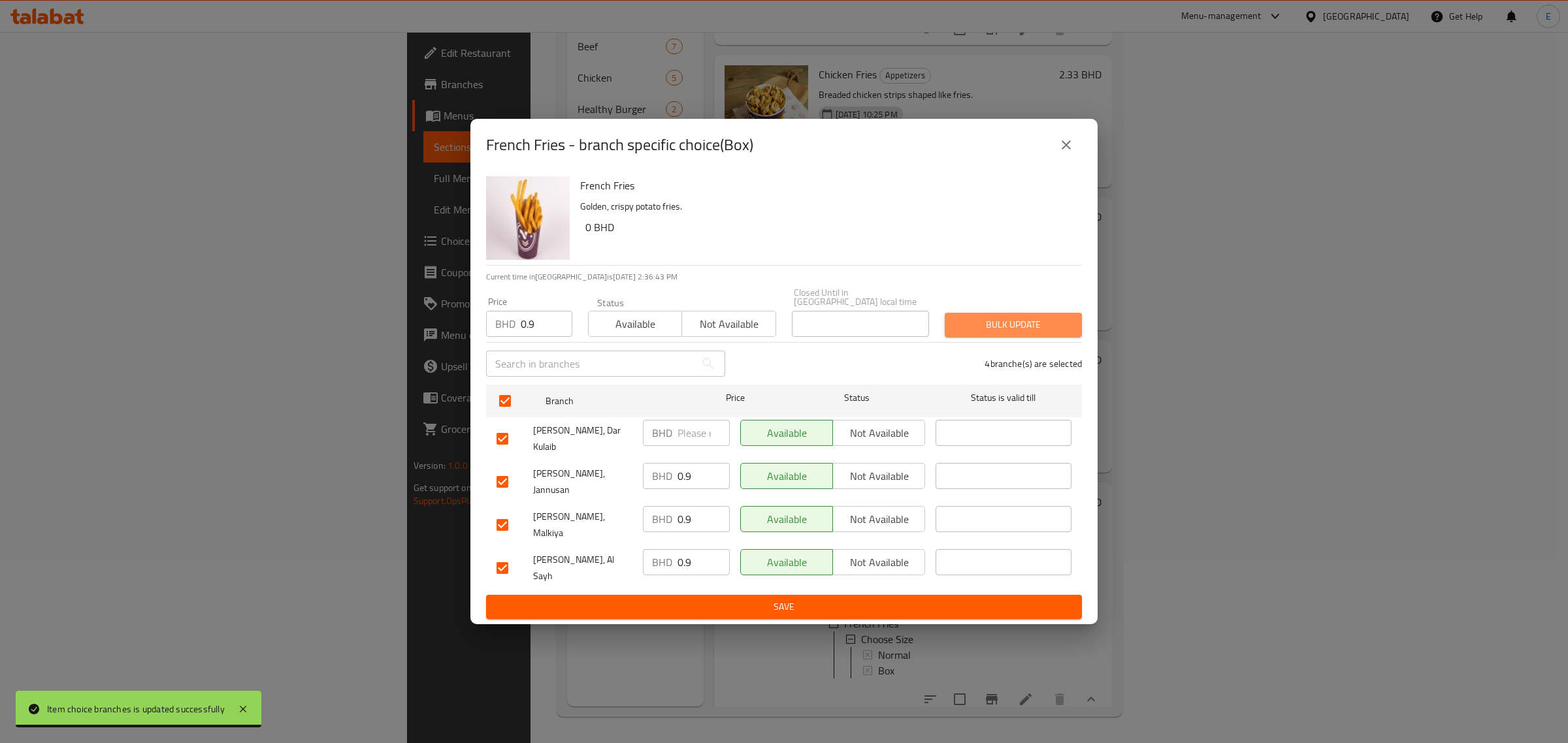
click at [984, 333] on span "Bulk update" at bounding box center [1013, 325] width 116 height 17
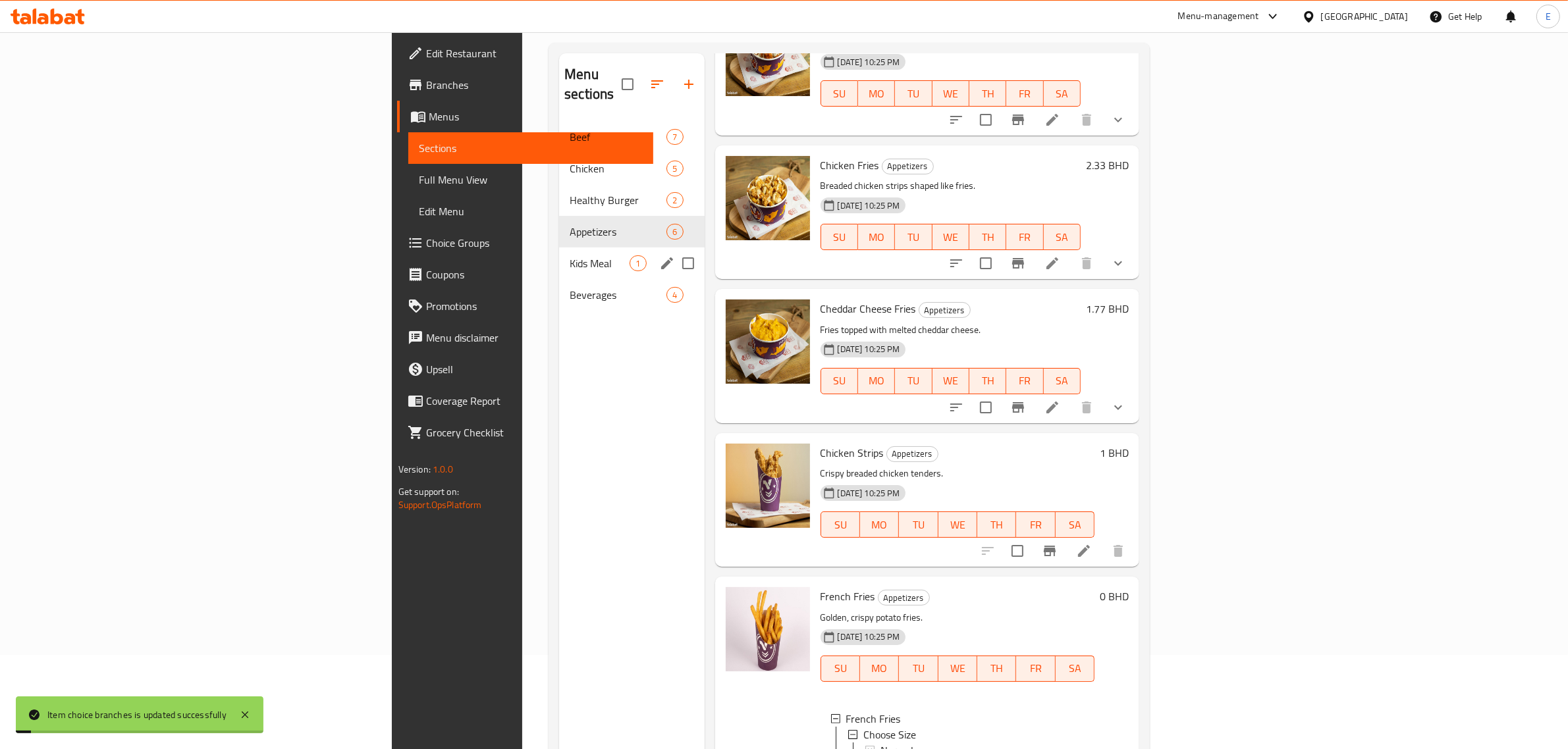
scroll to position [21, 0]
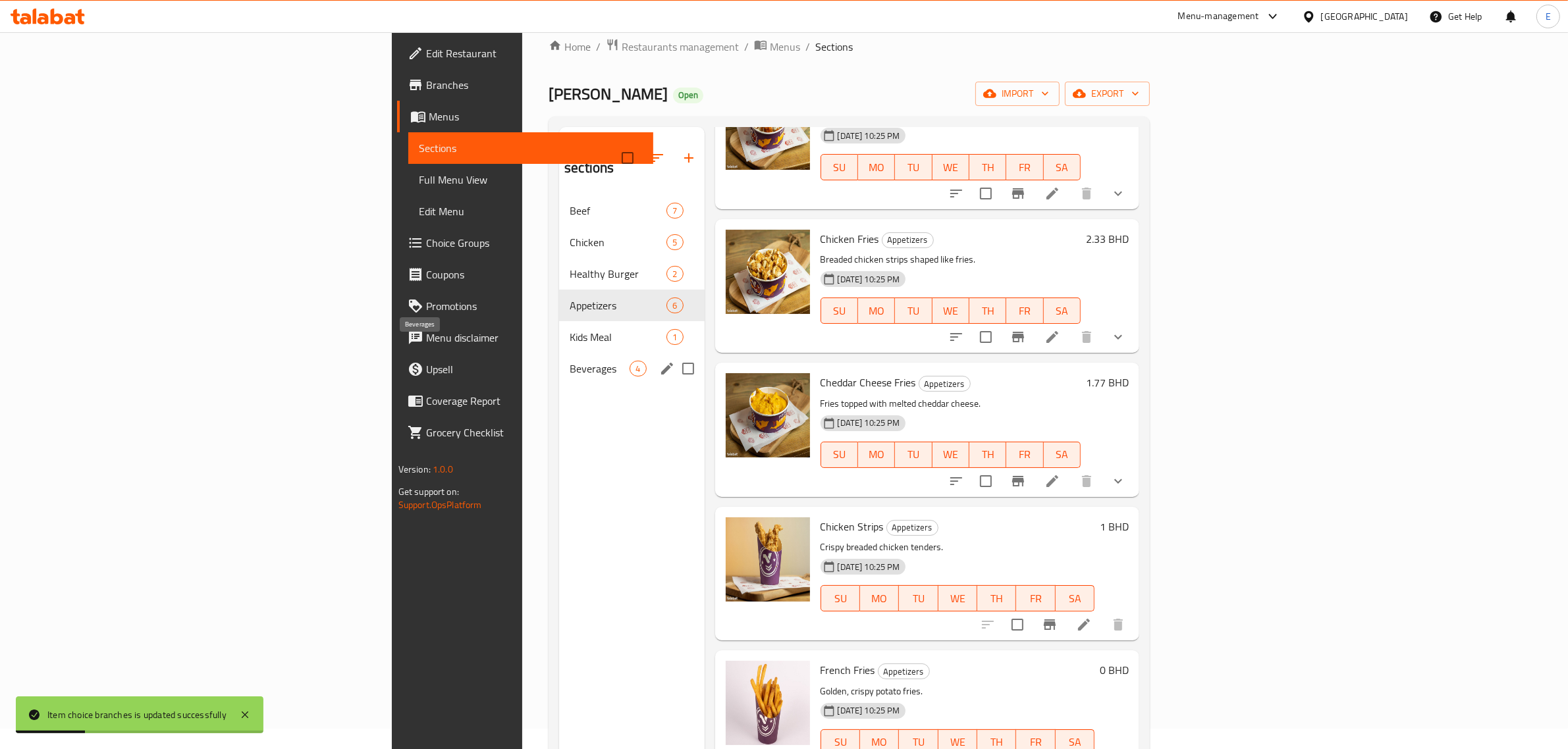
drag, startPoint x: 401, startPoint y: 341, endPoint x: 371, endPoint y: 349, distance: 31.0
click at [570, 361] on span "Beverages" at bounding box center [599, 368] width 60 height 16
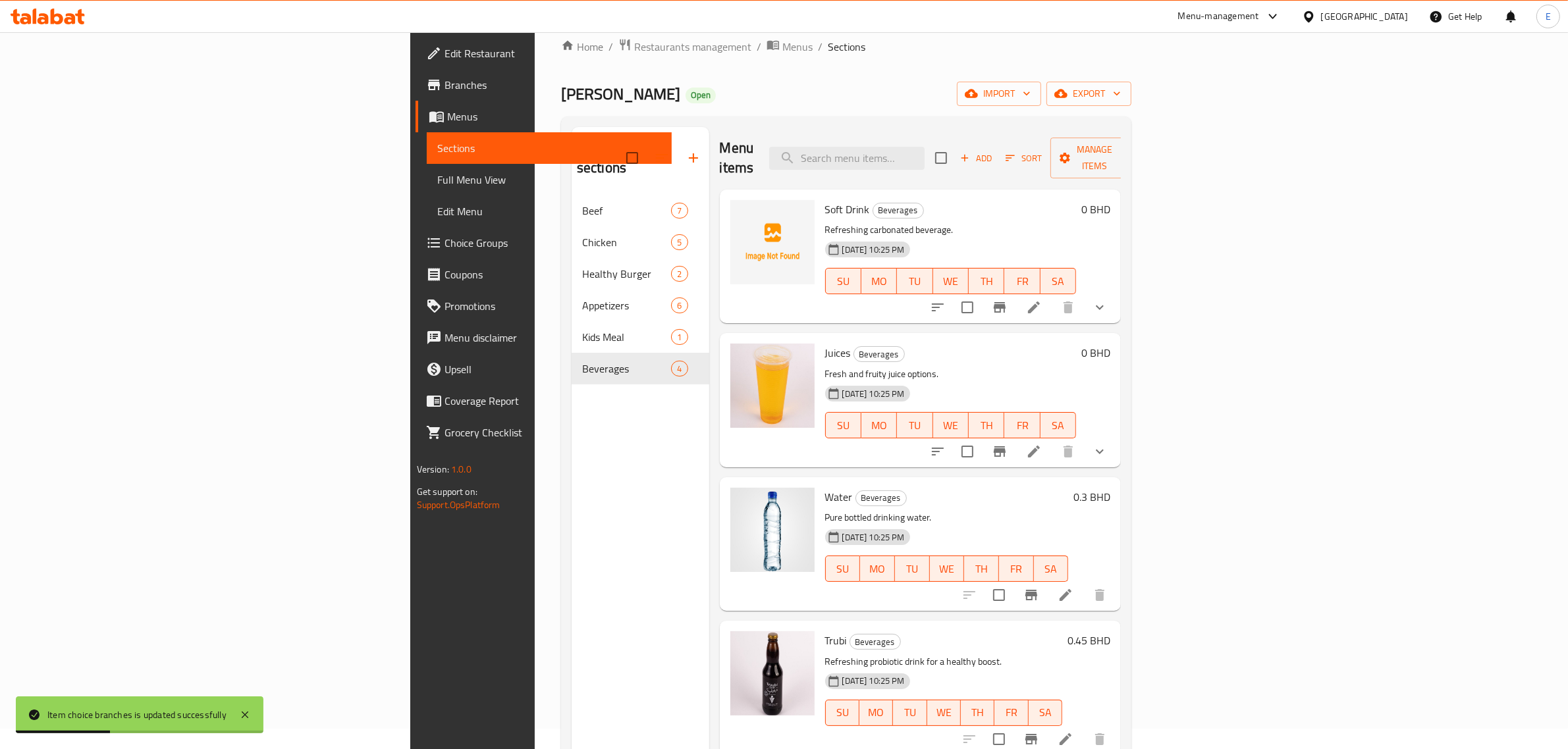
click at [1108, 300] on icon "show more" at bounding box center [1099, 307] width 16 height 16
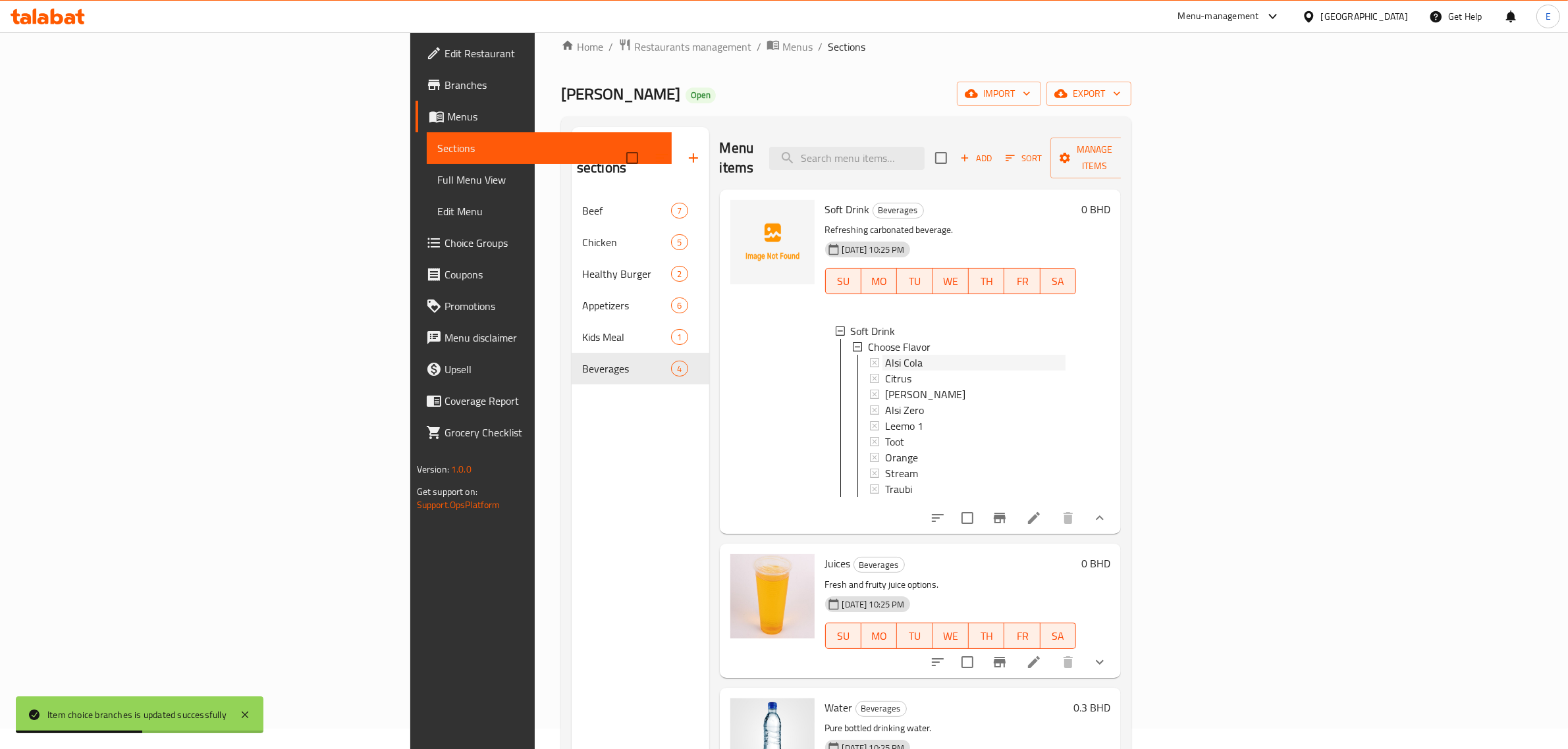
click at [885, 355] on span "Alsi Cola" at bounding box center [904, 362] width 37 height 16
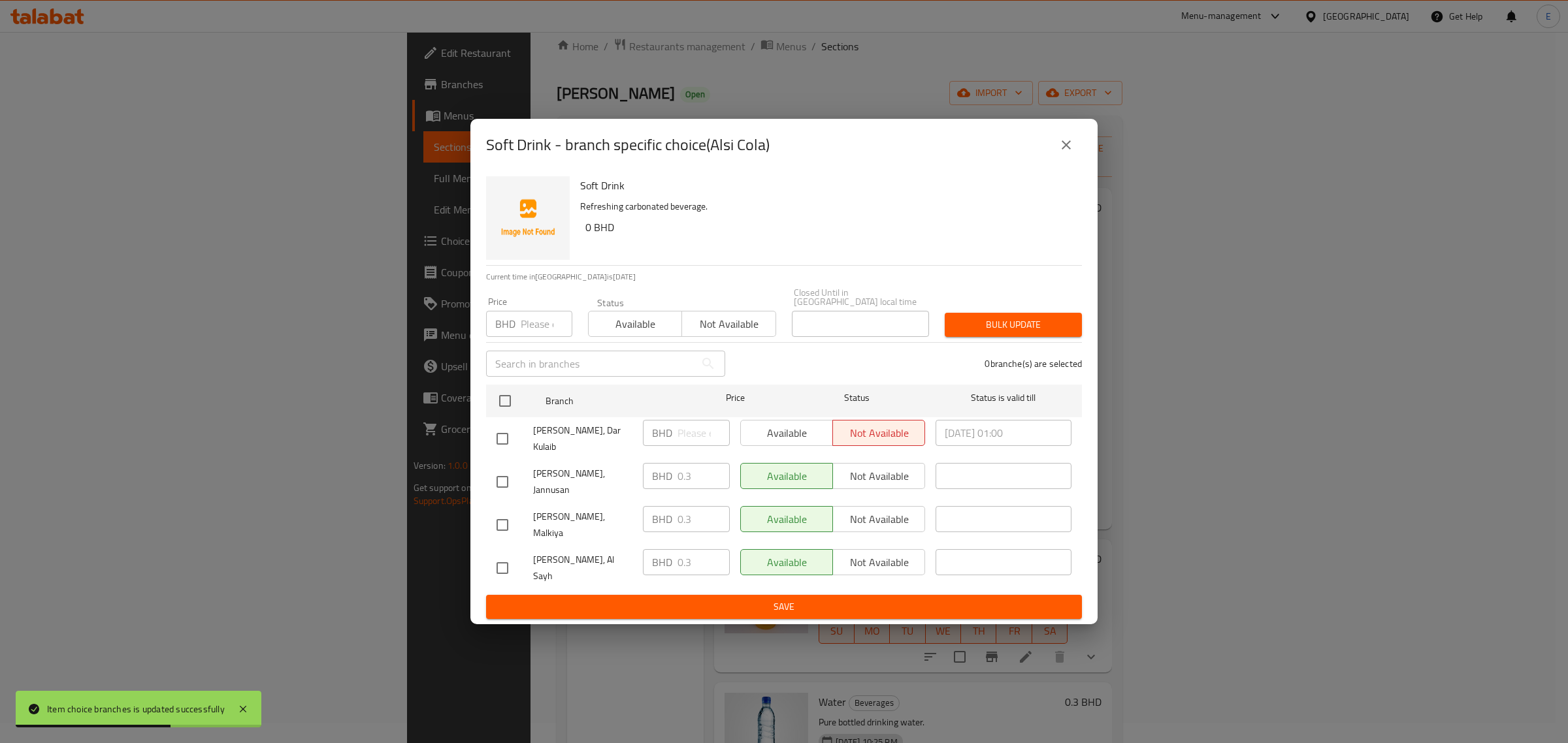
click at [601, 487] on div "[PERSON_NAME], Jannusan BHD 0.3 ​ Available Not available ​" at bounding box center [784, 482] width 586 height 49
click at [1075, 161] on button "close" at bounding box center [1066, 145] width 31 height 31
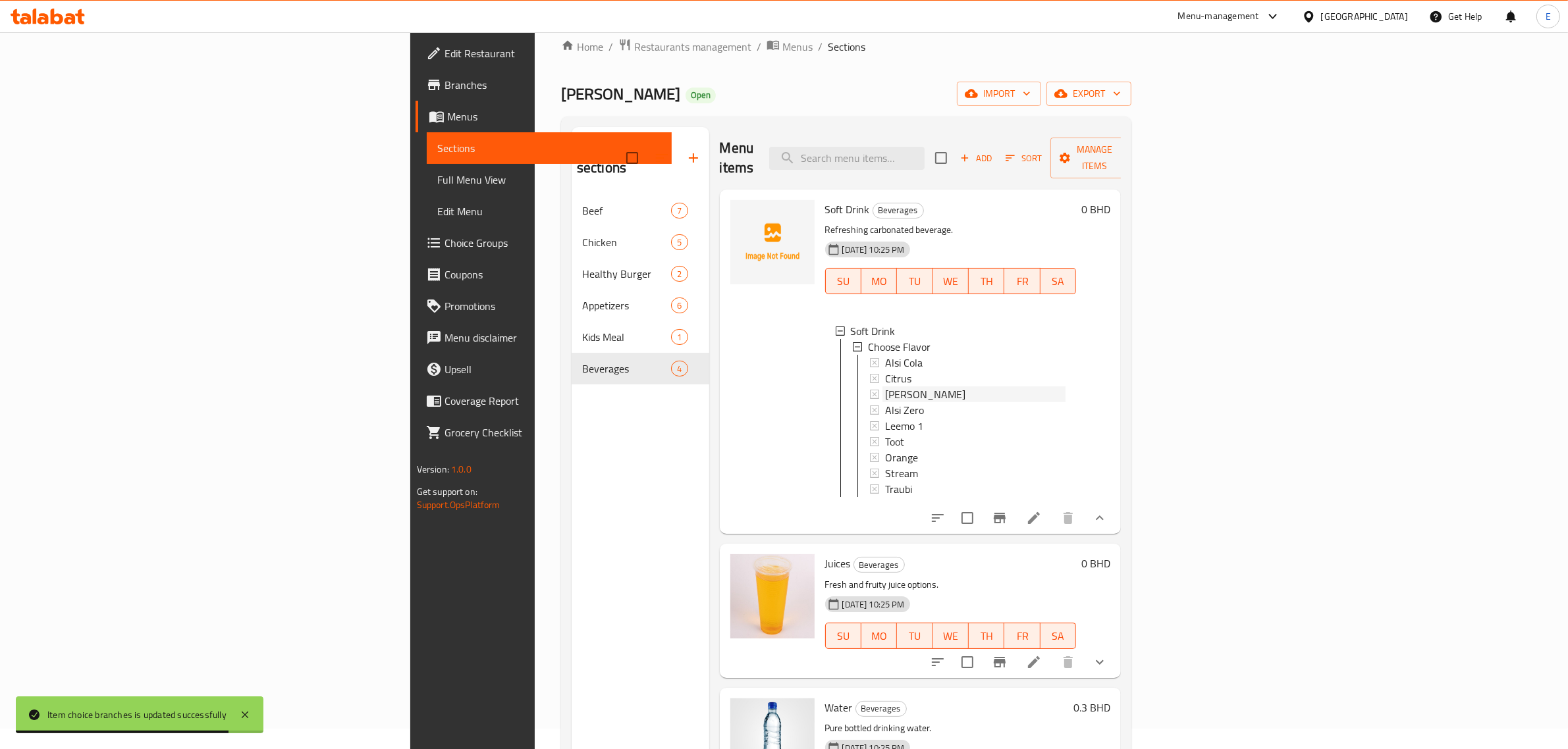
click at [917, 387] on div "[PERSON_NAME]" at bounding box center [976, 394] width 181 height 16
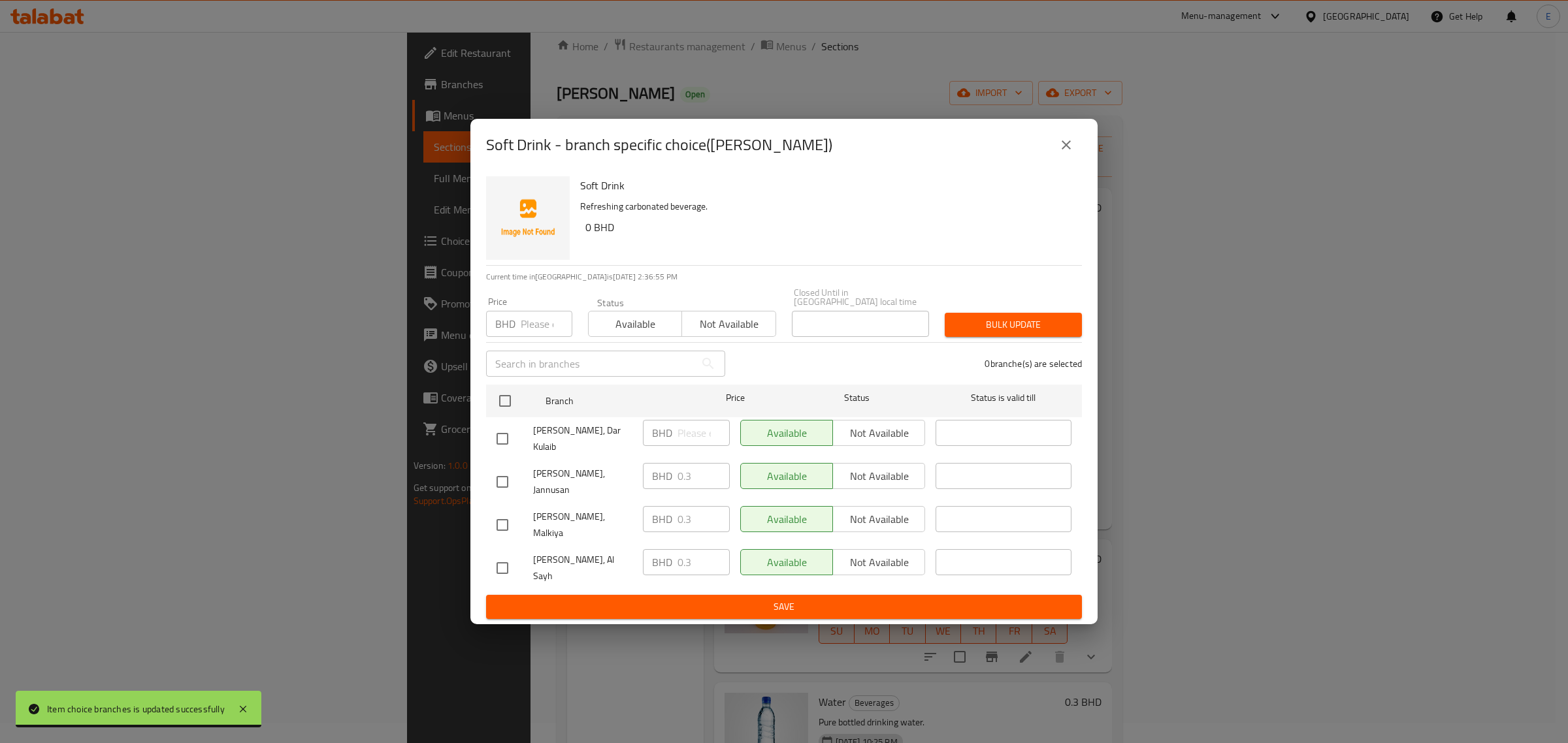
click at [1072, 153] on icon "close" at bounding box center [1066, 145] width 16 height 16
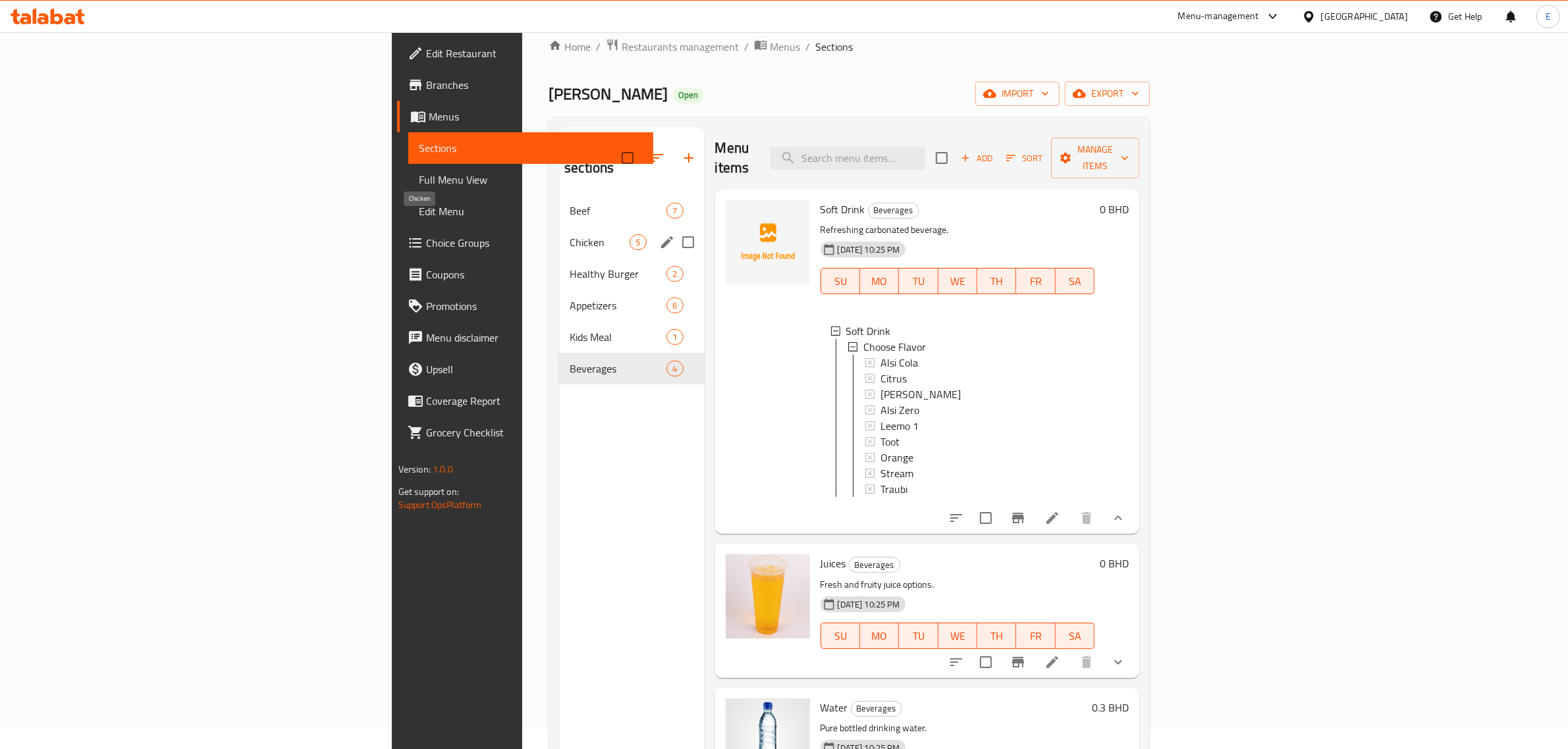
click at [570, 235] on span "Chicken" at bounding box center [599, 242] width 60 height 16
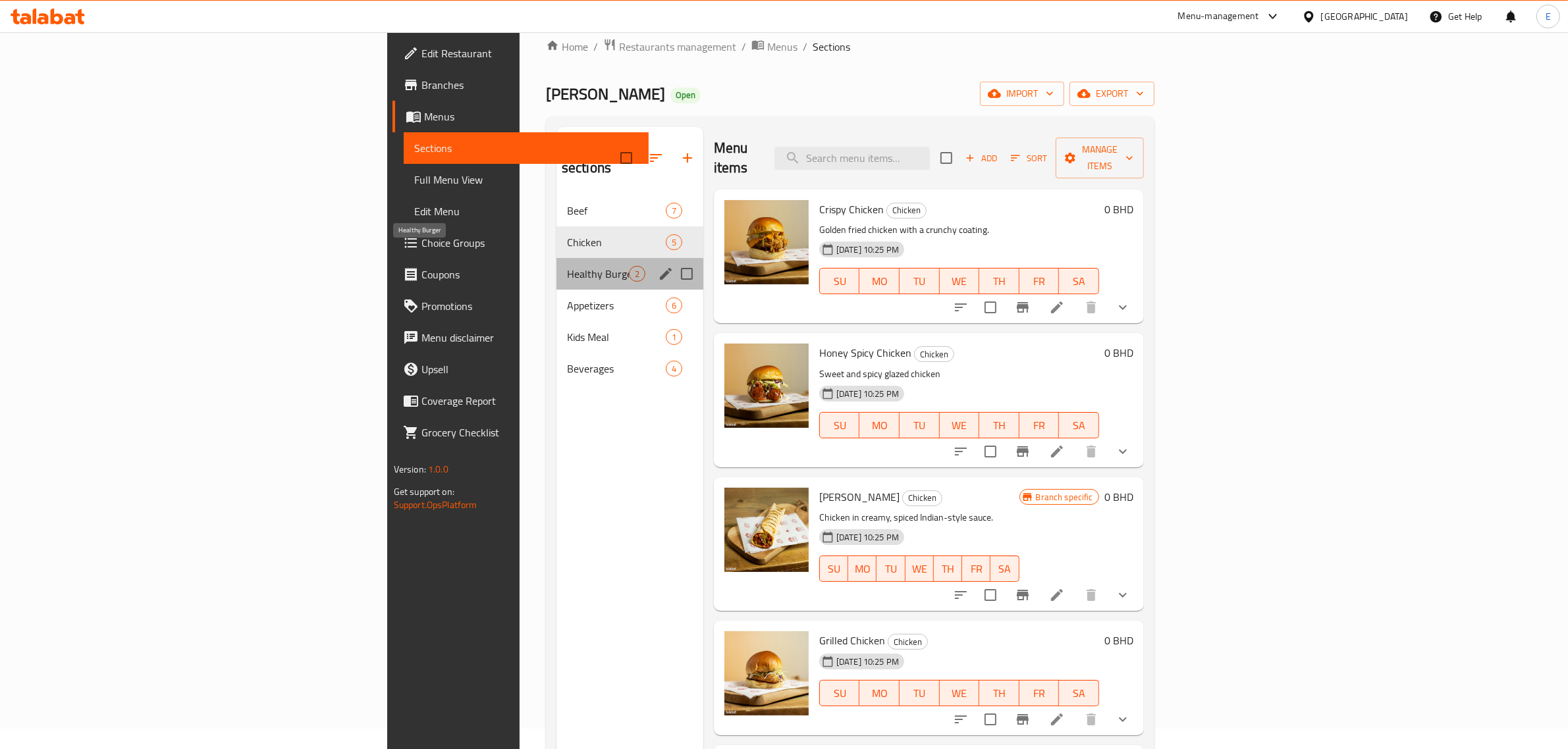
click at [567, 266] on span "Healthy Burger" at bounding box center [598, 274] width 62 height 16
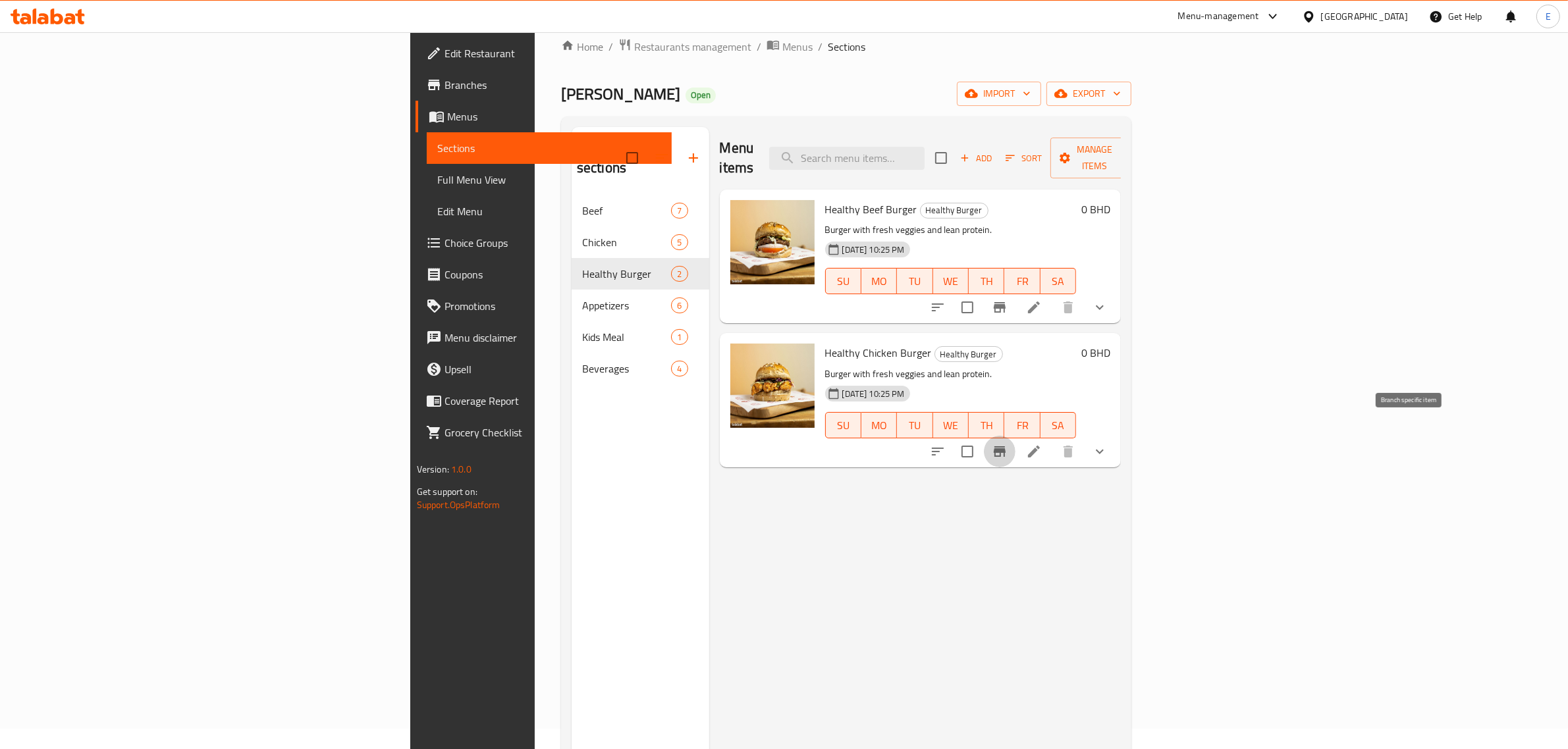
click at [1008, 444] on icon "Branch-specific-item" at bounding box center [999, 452] width 16 height 16
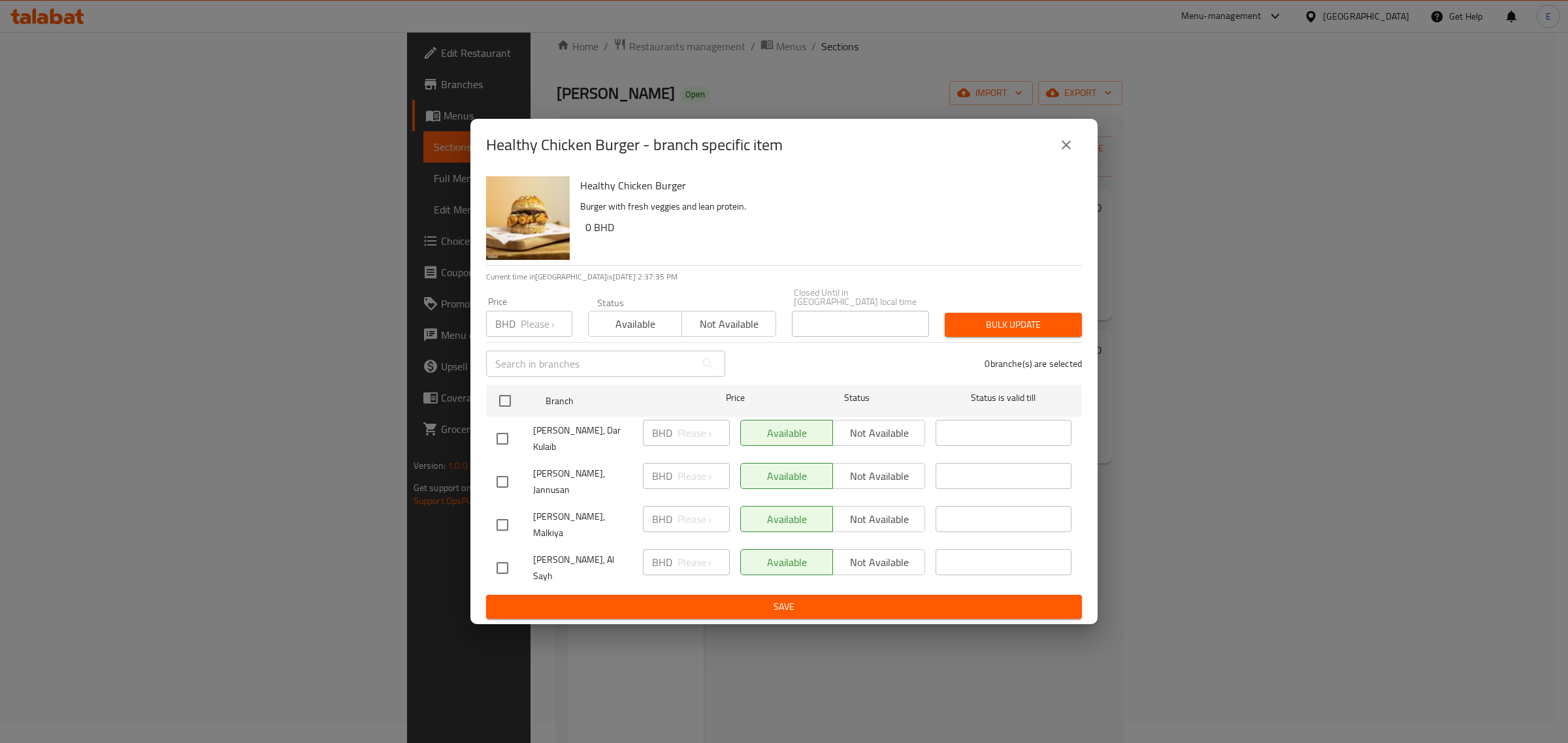
click at [1059, 153] on icon "close" at bounding box center [1066, 145] width 16 height 16
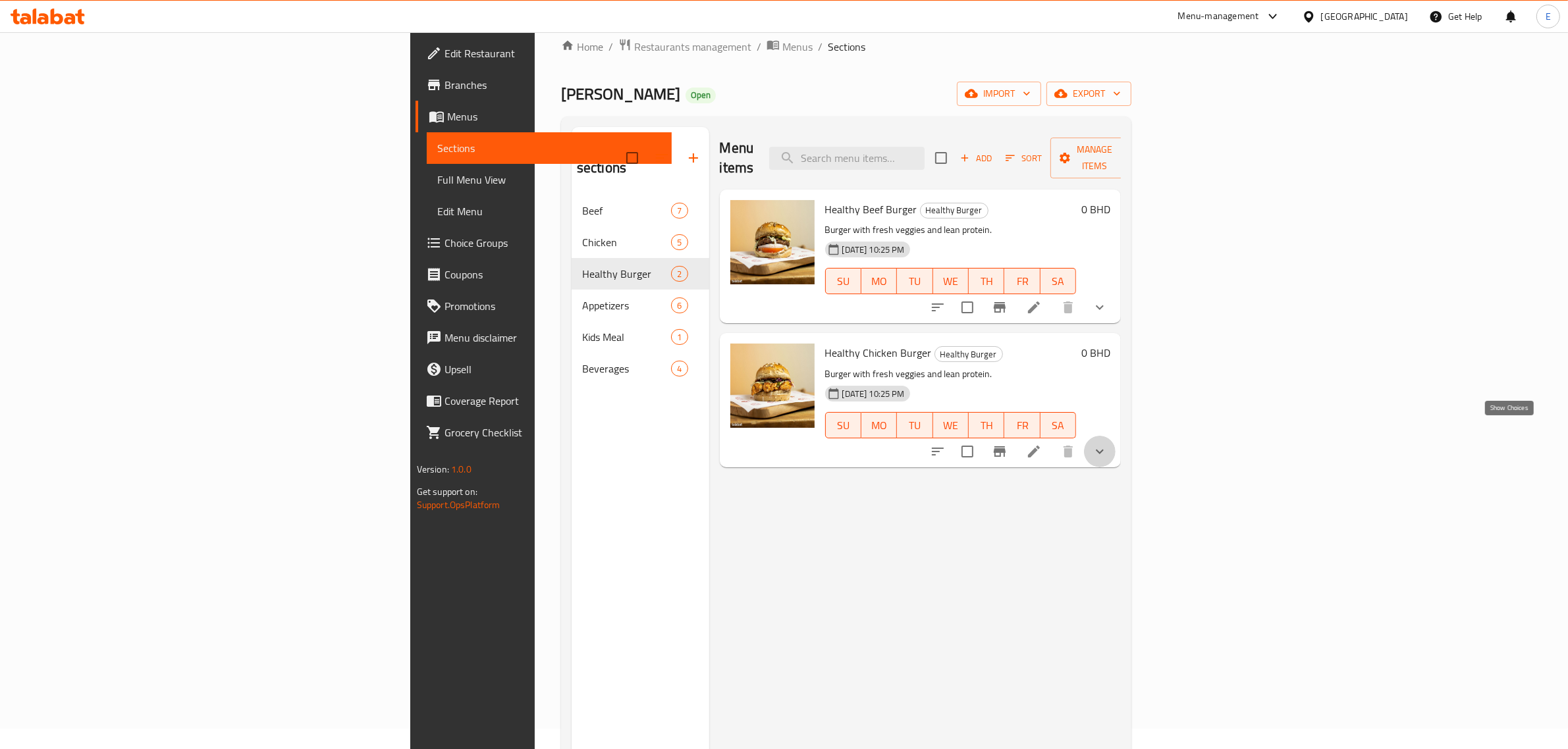
click at [1108, 444] on icon "show more" at bounding box center [1099, 452] width 16 height 16
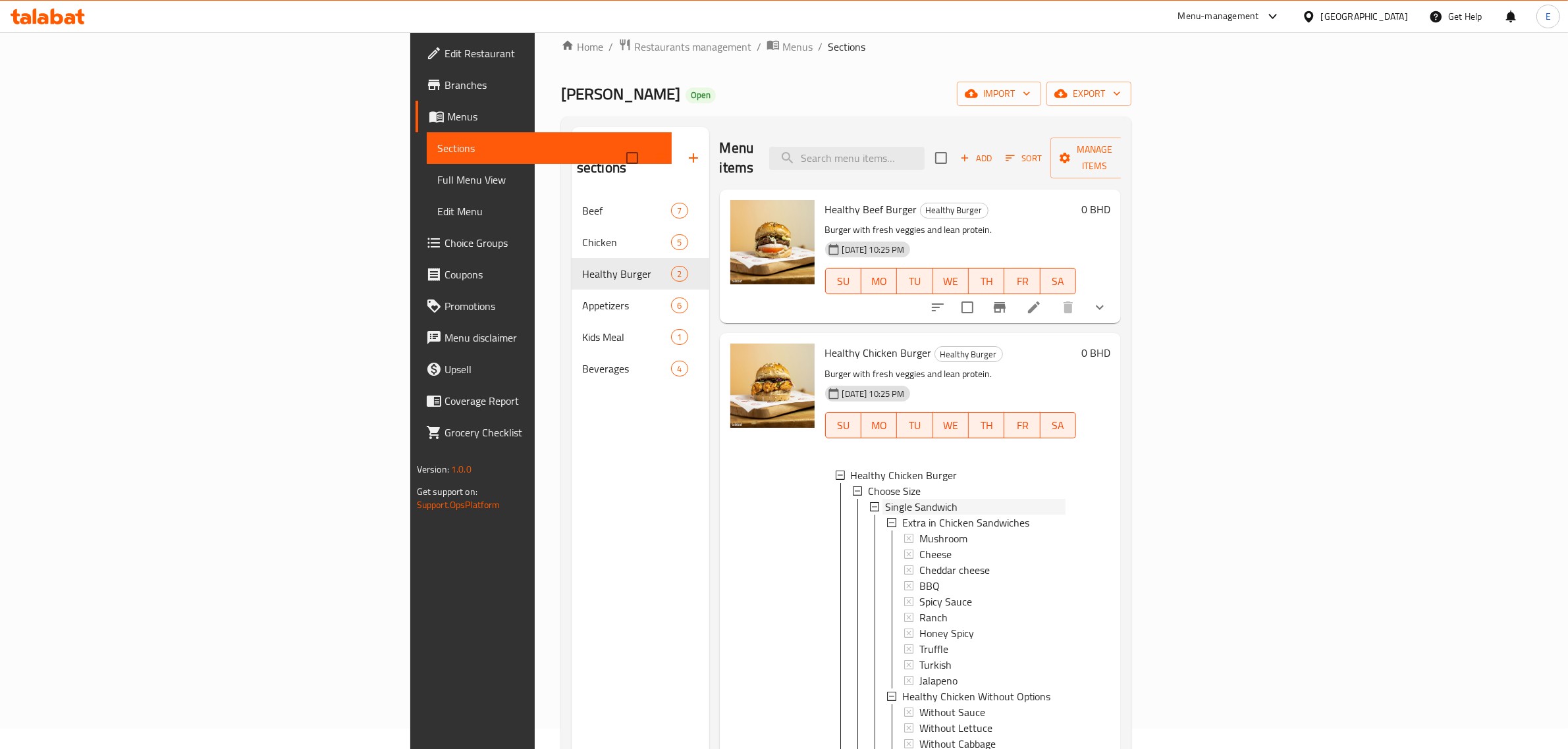
click at [885, 499] on span "Single Sandwich" at bounding box center [921, 507] width 73 height 16
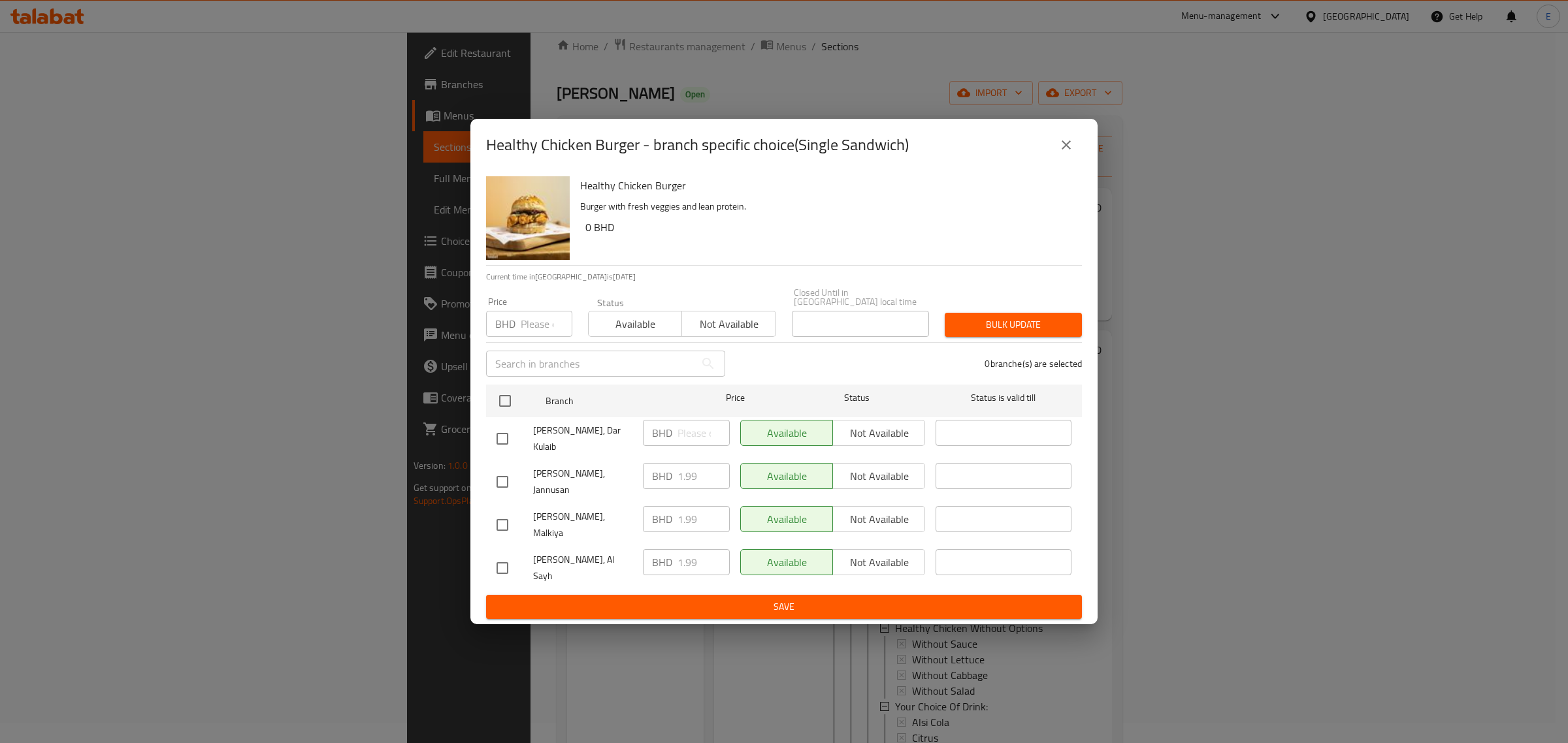
click at [583, 487] on div "[PERSON_NAME], Jannusan BHD 1.99 ​ Available Not available ​" at bounding box center [784, 482] width 586 height 49
